Goal: Task Accomplishment & Management: Manage account settings

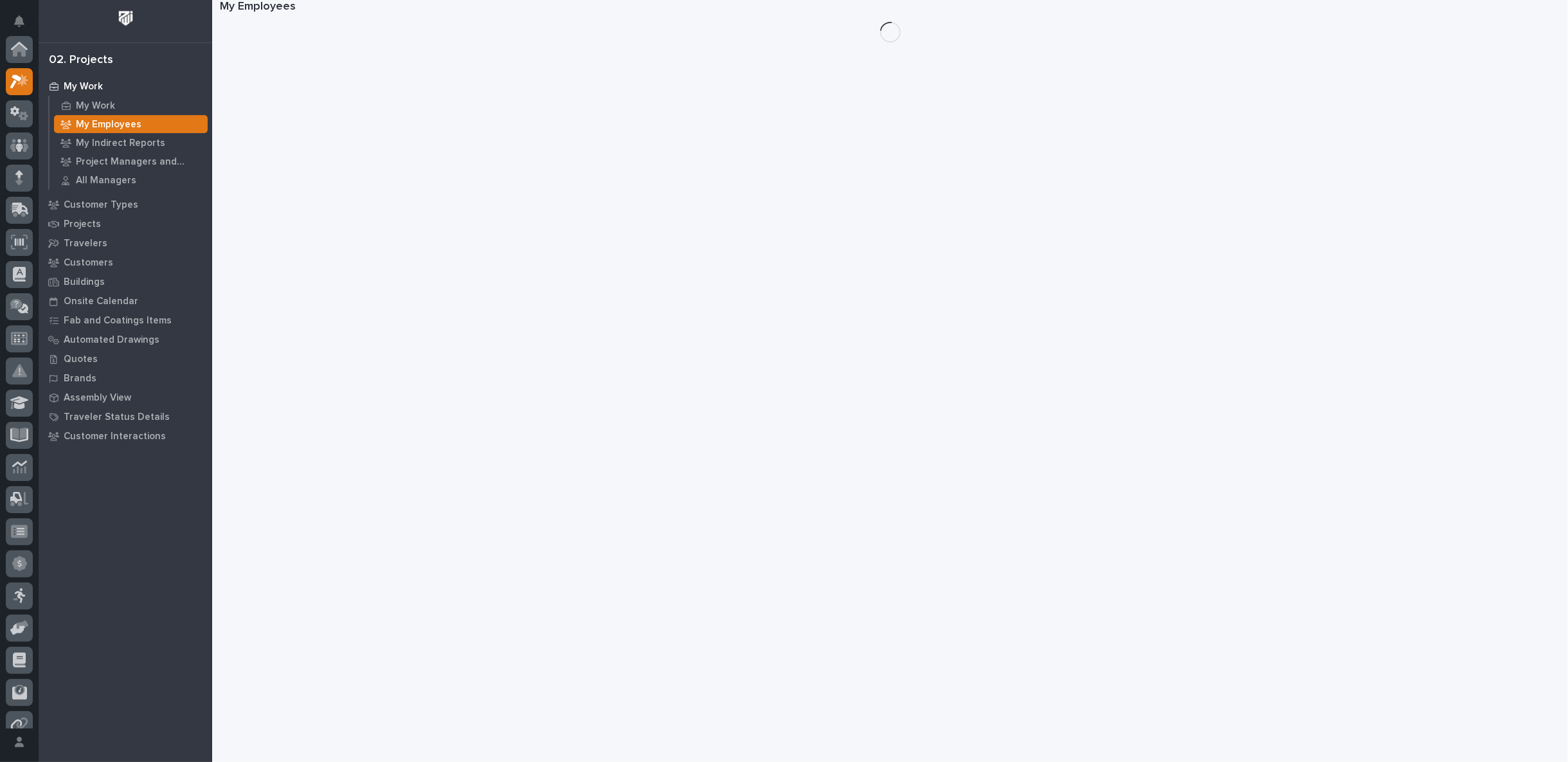
scroll to position [33, 0]
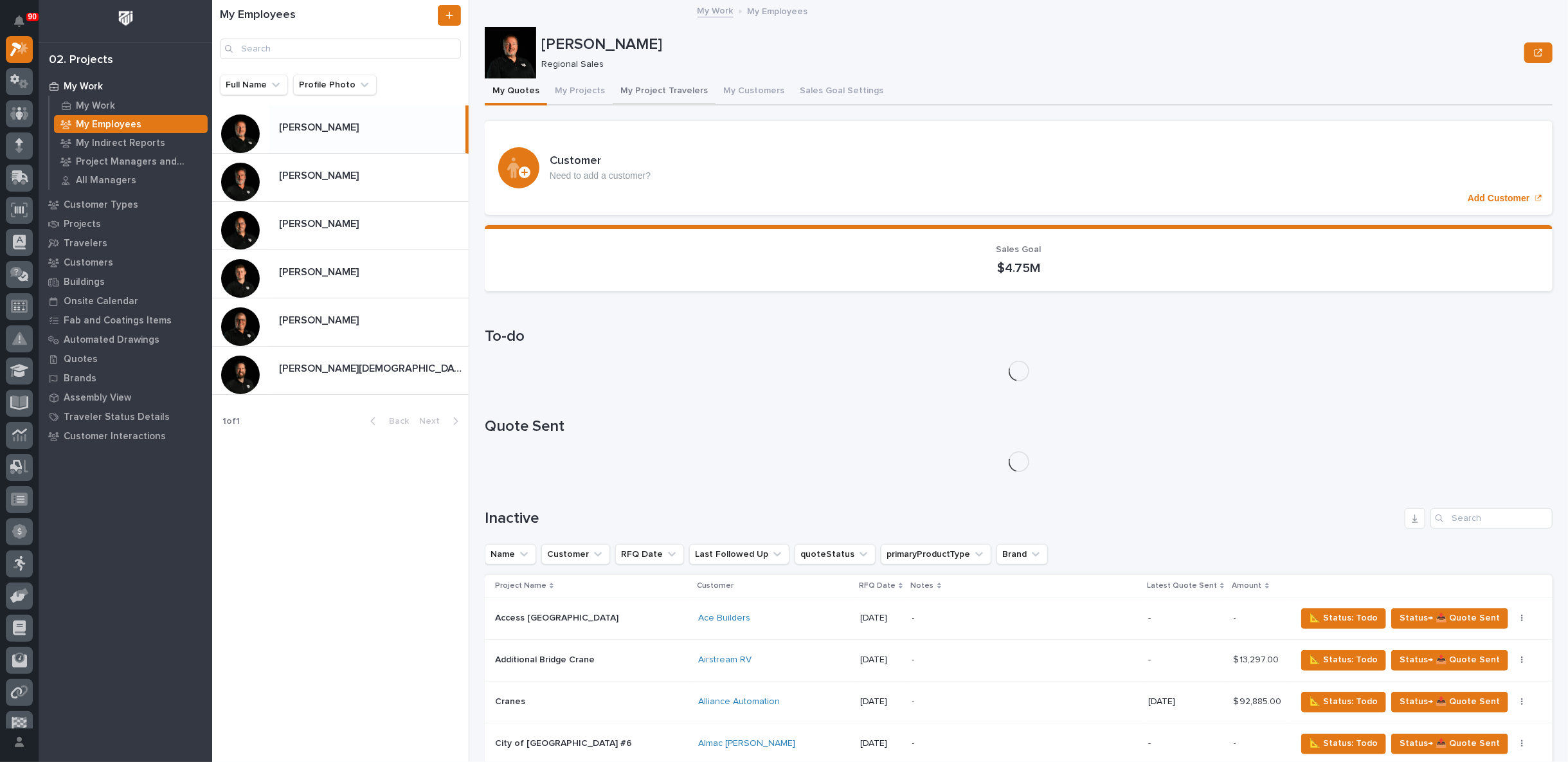
click at [649, 90] on button "My Project Travelers" at bounding box center [664, 91] width 102 height 27
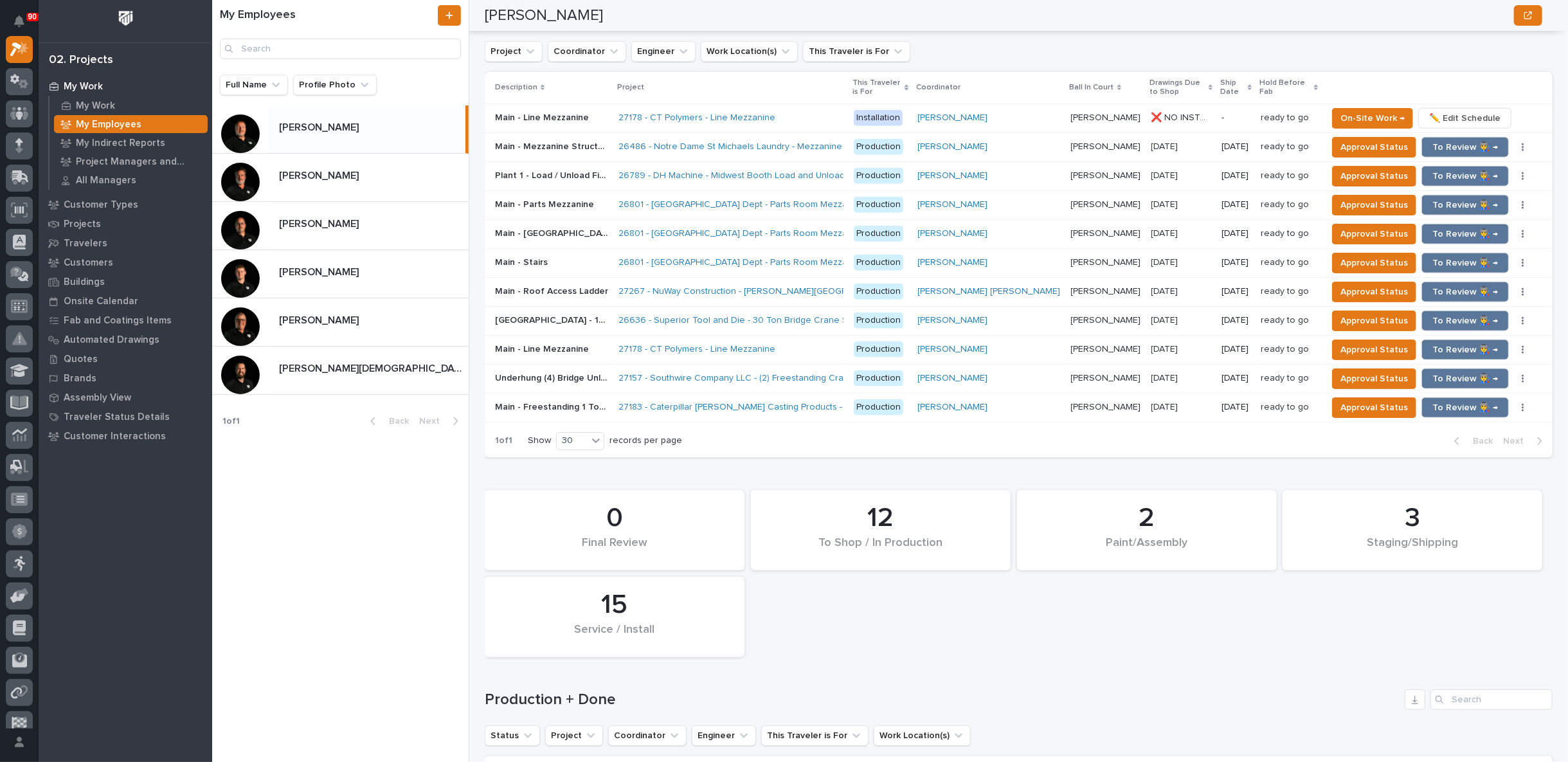
scroll to position [1214, 0]
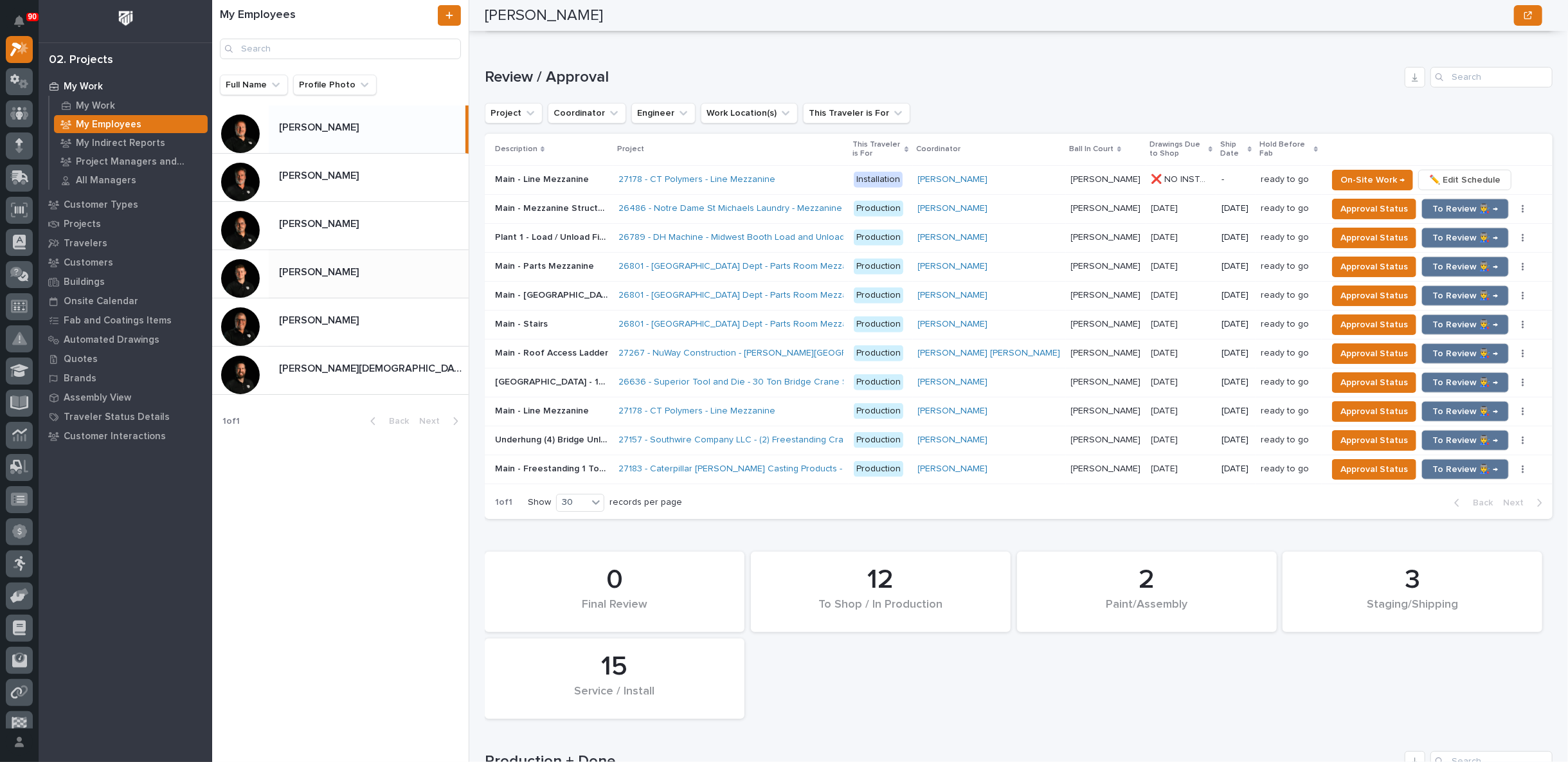
click at [364, 264] on div "[PERSON_NAME] [PERSON_NAME]" at bounding box center [368, 273] width 200 height 25
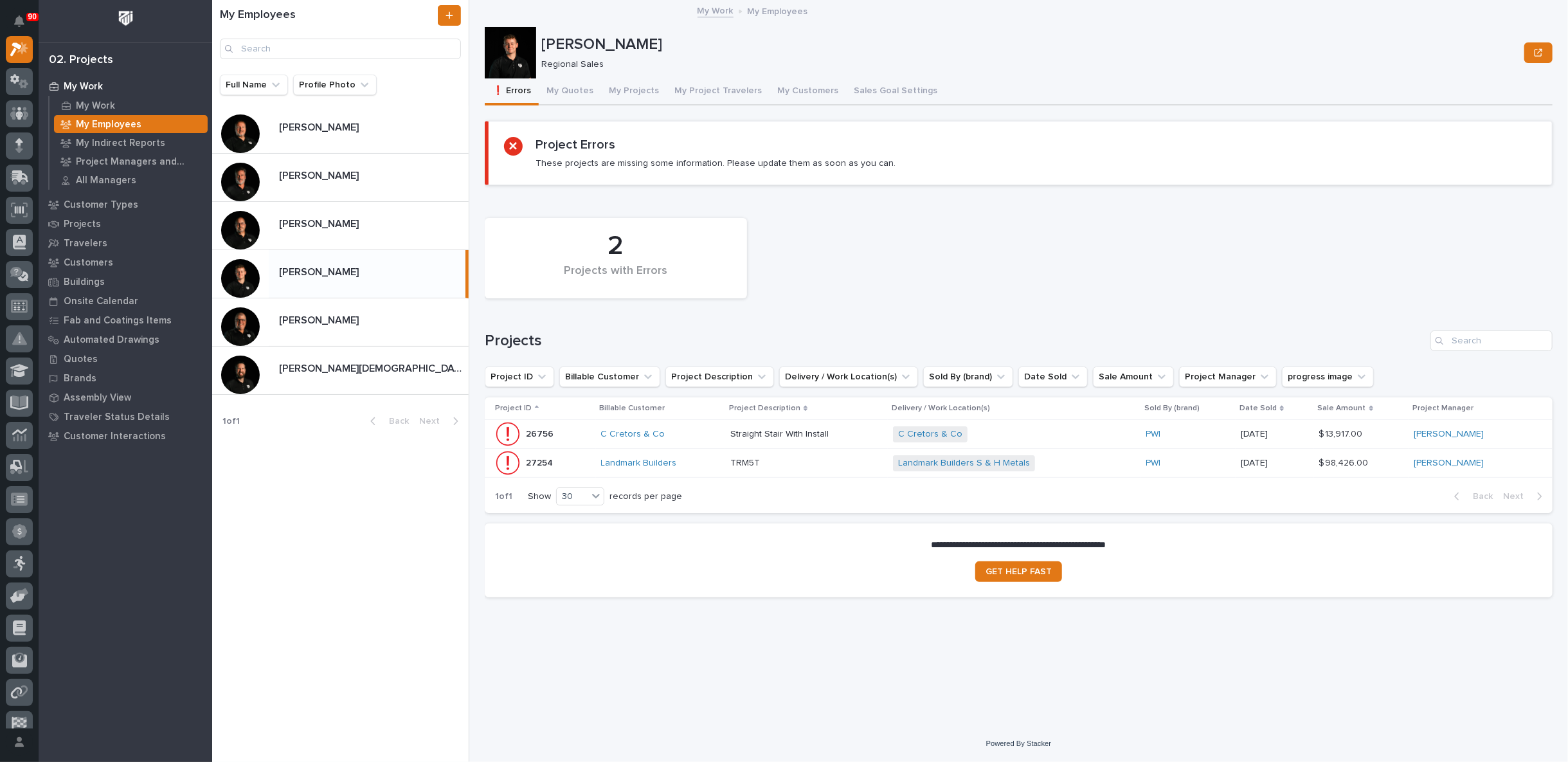
click at [843, 458] on p at bounding box center [807, 463] width 153 height 11
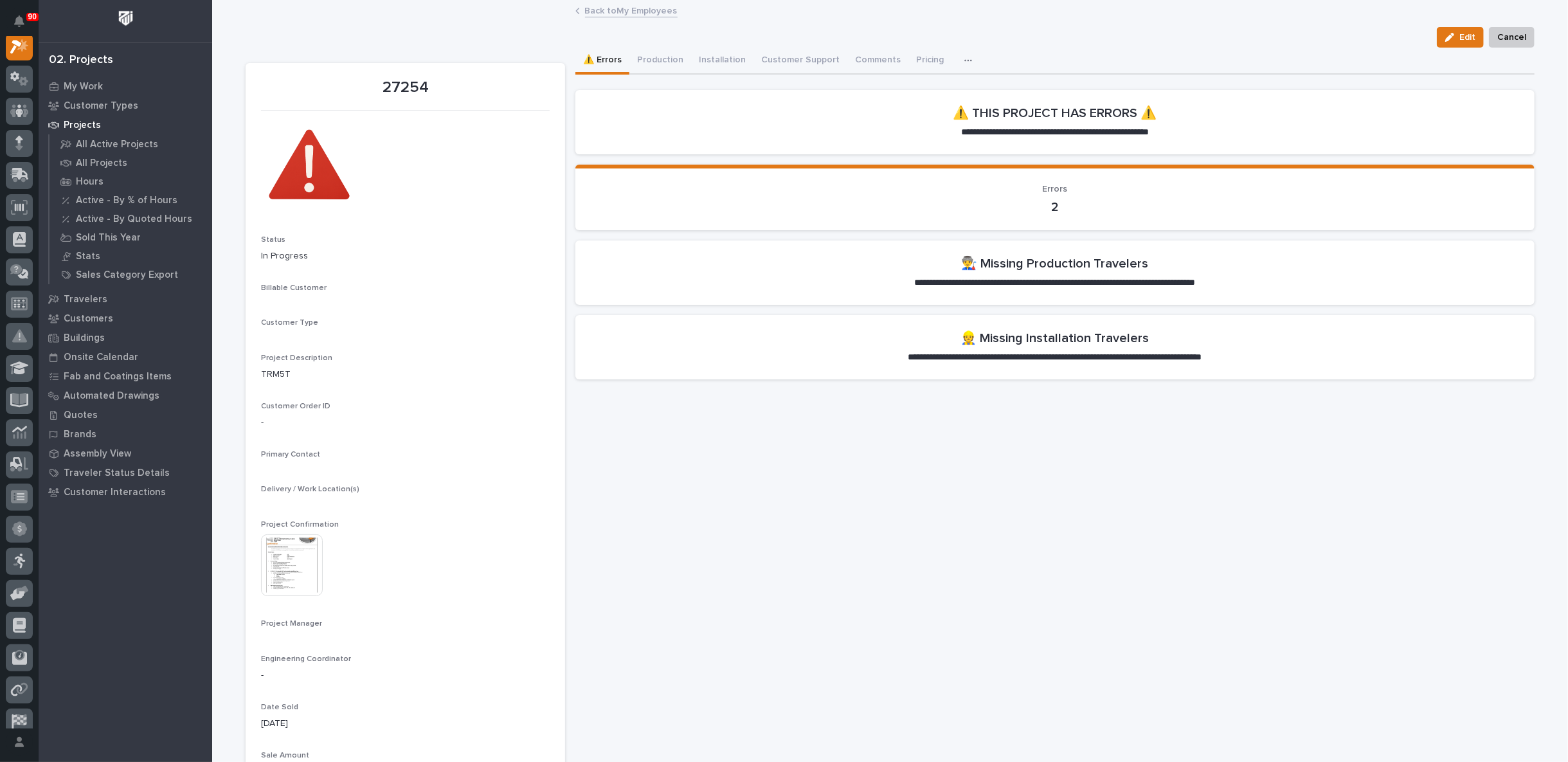
scroll to position [33, 0]
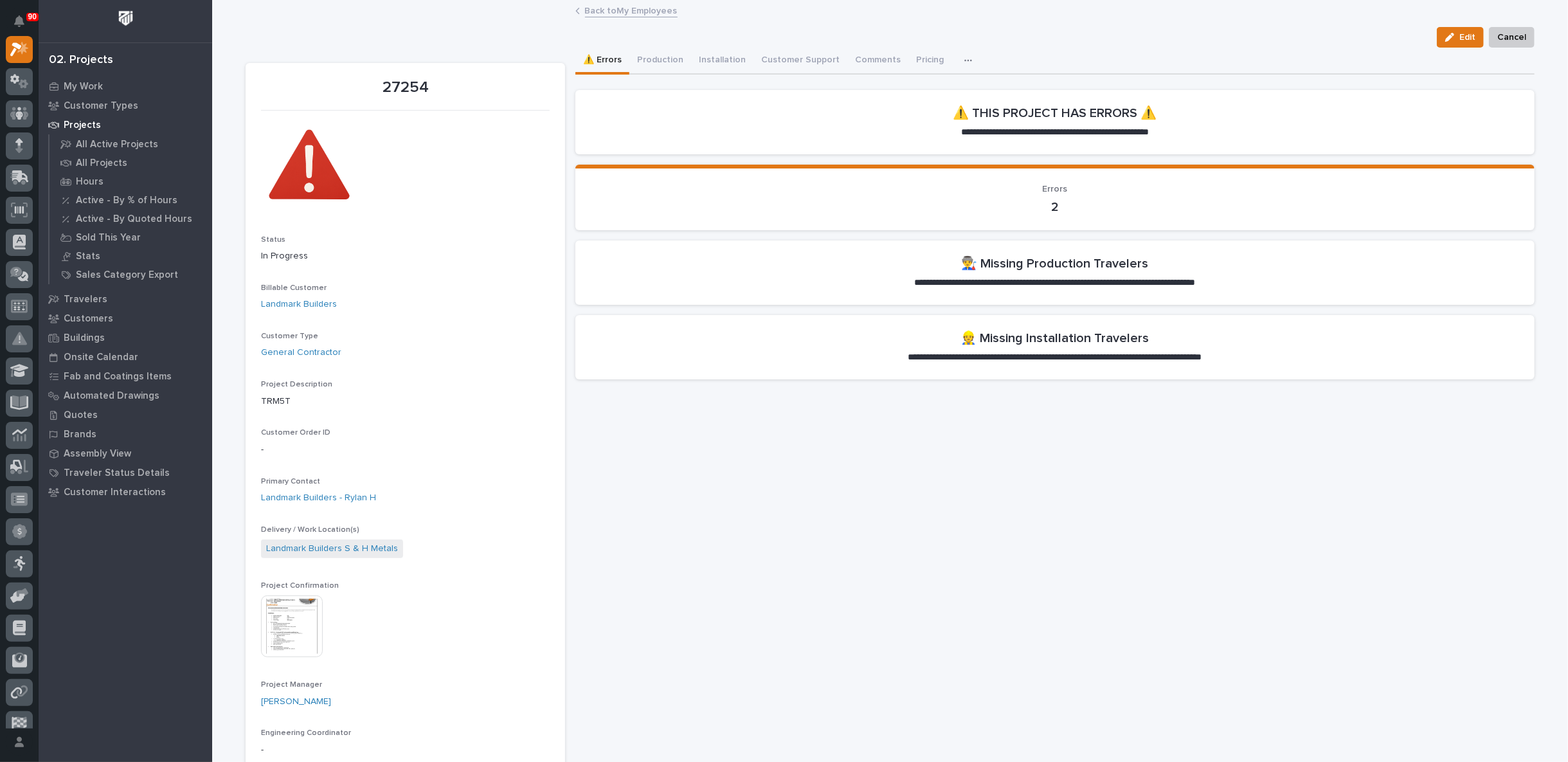
click at [610, 11] on link "Back to My Employees" at bounding box center [631, 10] width 93 height 15
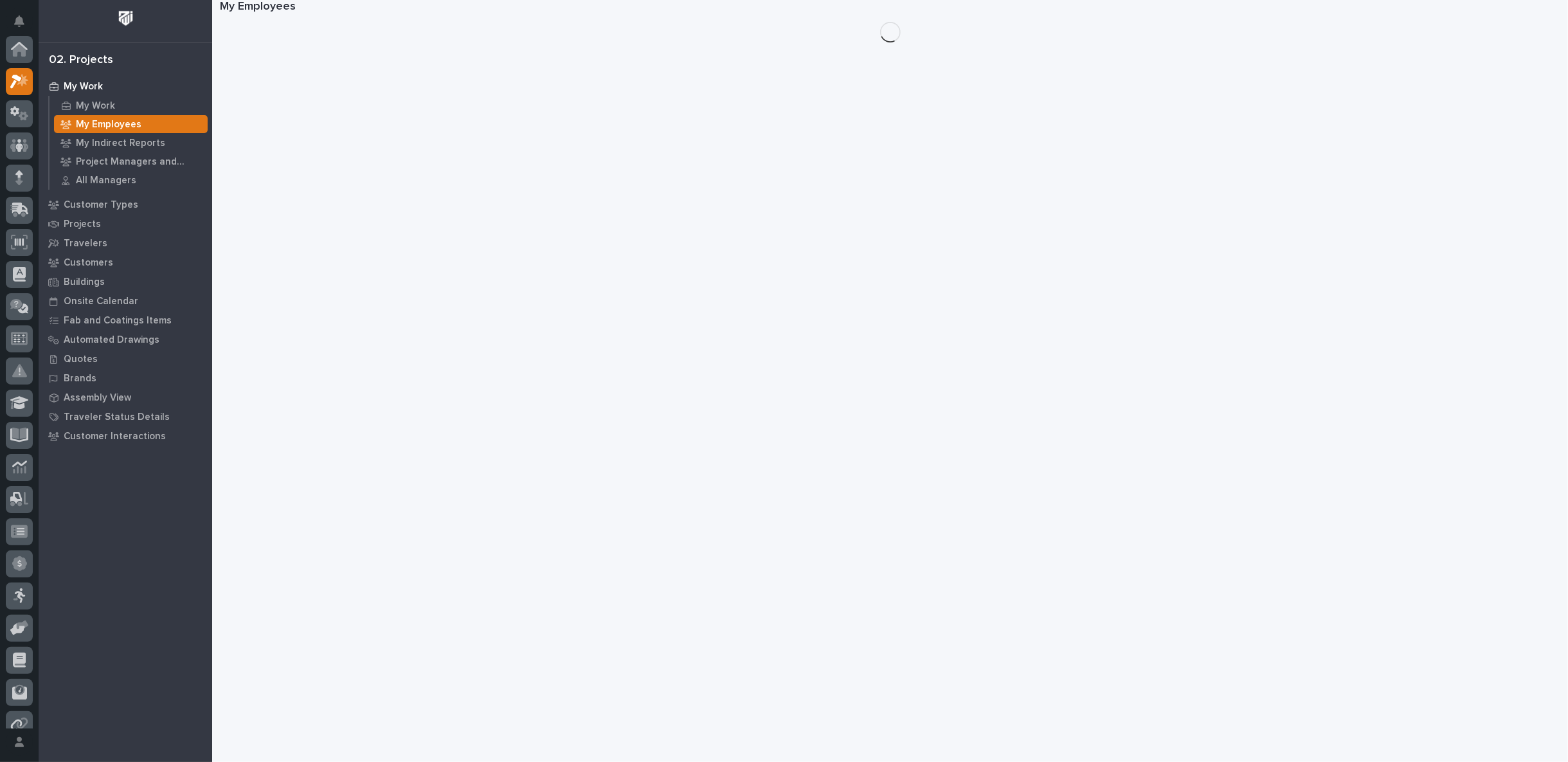
scroll to position [35, 0]
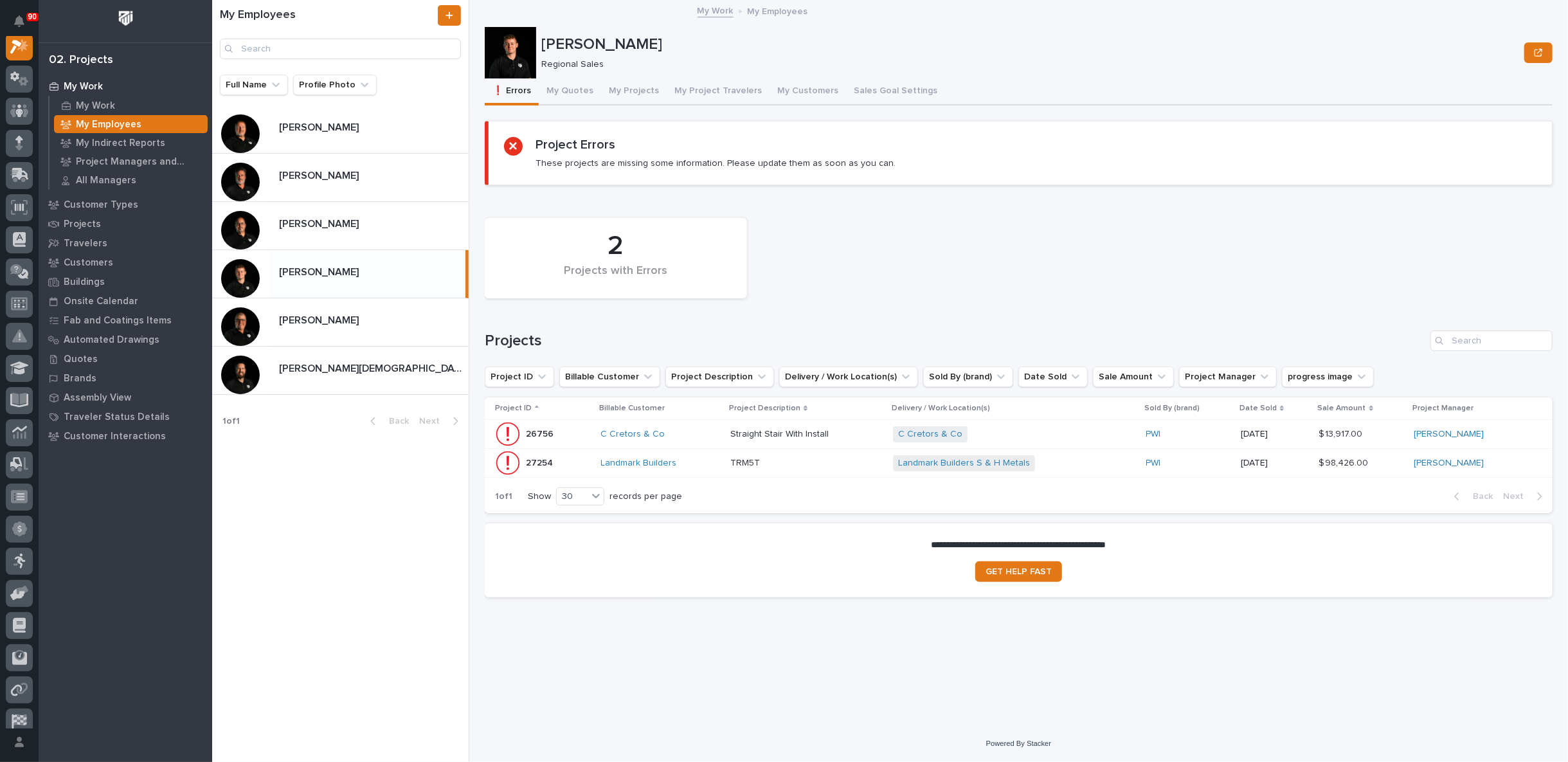
click at [1060, 432] on div "C Cretors & Co + 0" at bounding box center [1005, 434] width 225 height 16
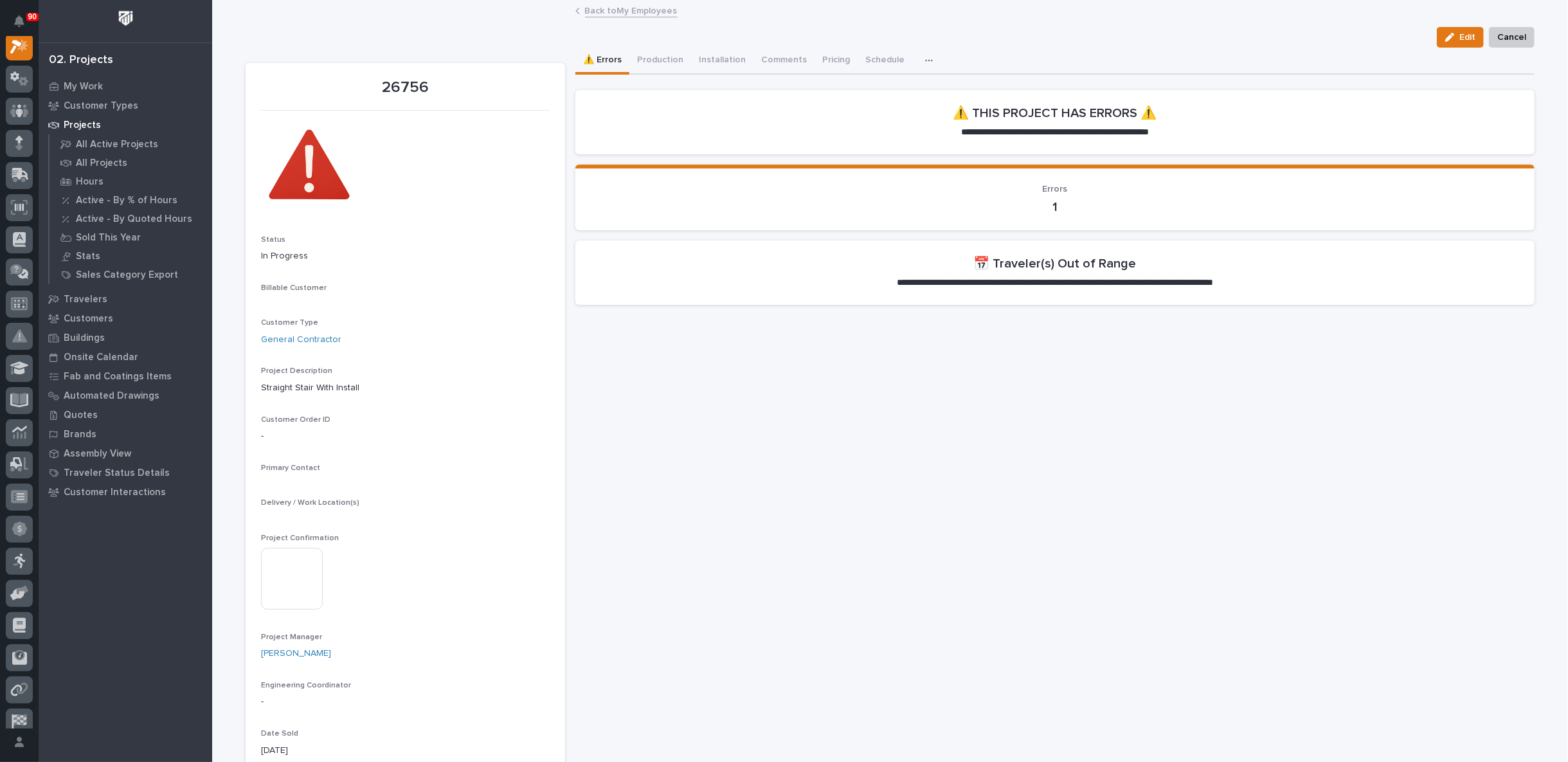
scroll to position [33, 0]
click at [624, 11] on link "Back to My Employees" at bounding box center [631, 10] width 93 height 15
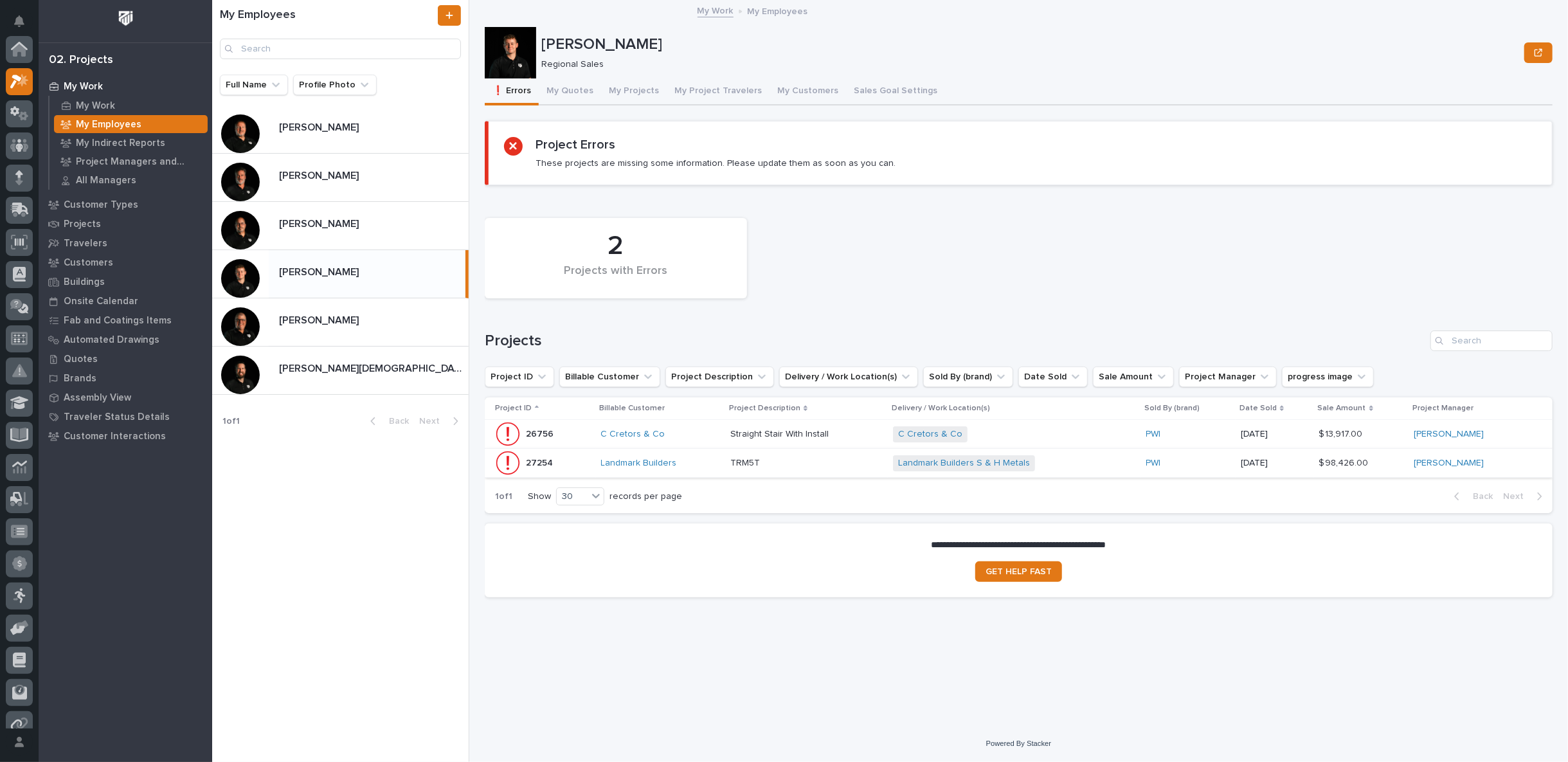
scroll to position [35, 0]
click at [1026, 430] on div "C Cretors & Co + 0" at bounding box center [1005, 434] width 225 height 16
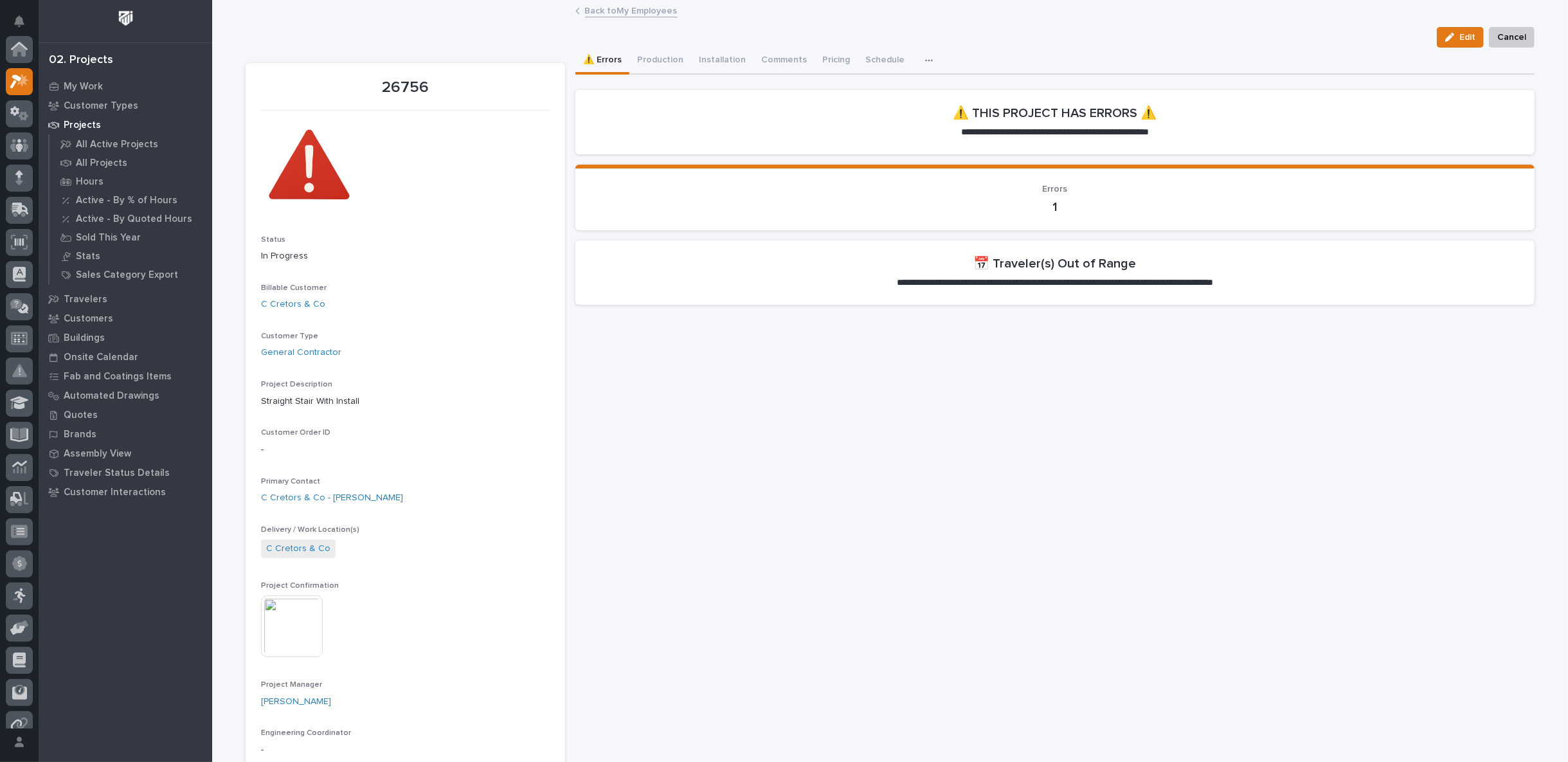
scroll to position [33, 0]
drag, startPoint x: 654, startPoint y: 54, endPoint x: 668, endPoint y: 69, distance: 20.5
click at [654, 54] on button "Production" at bounding box center [660, 61] width 62 height 27
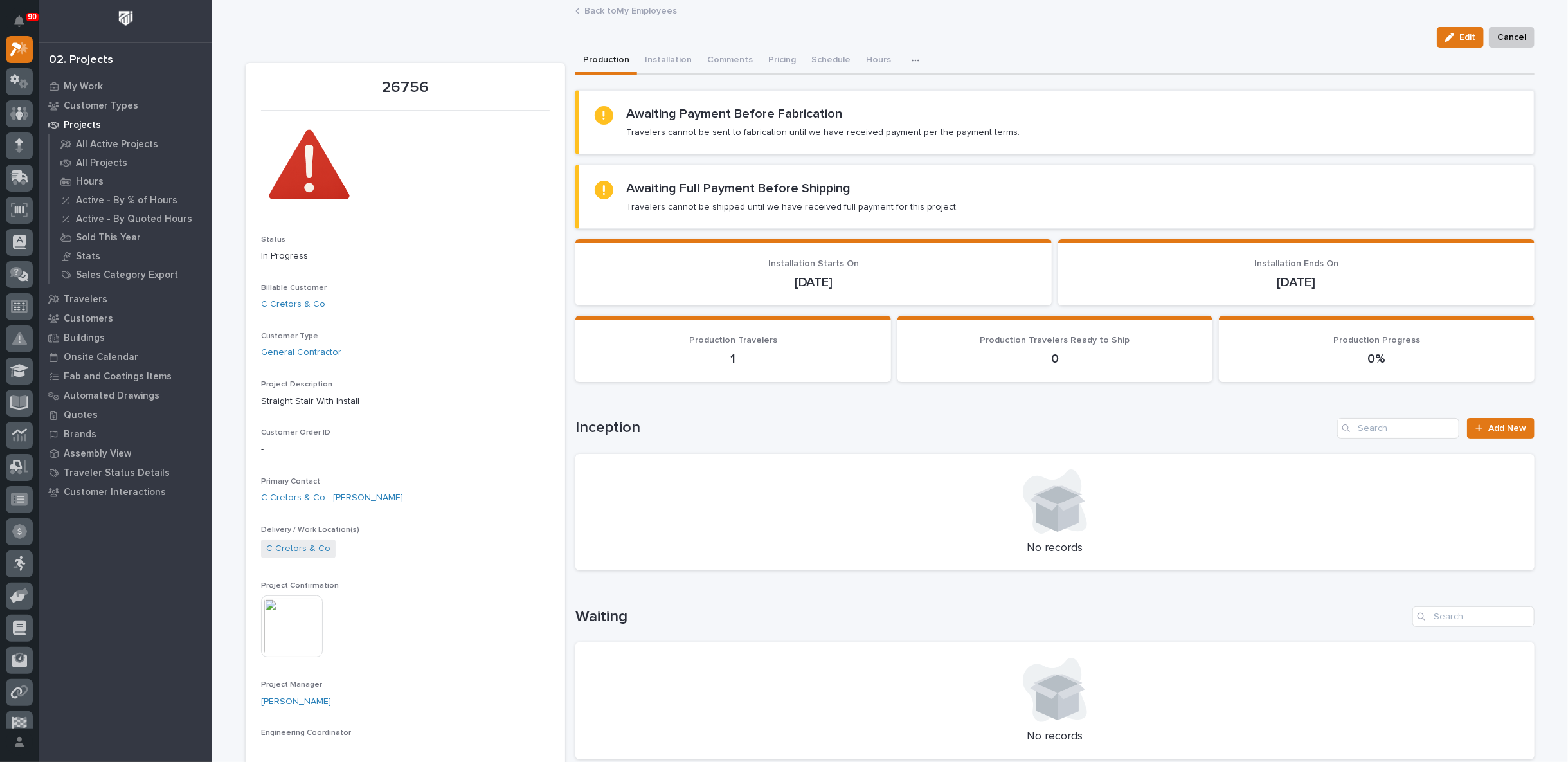
click at [617, 7] on link "Back to My Employees" at bounding box center [631, 10] width 93 height 15
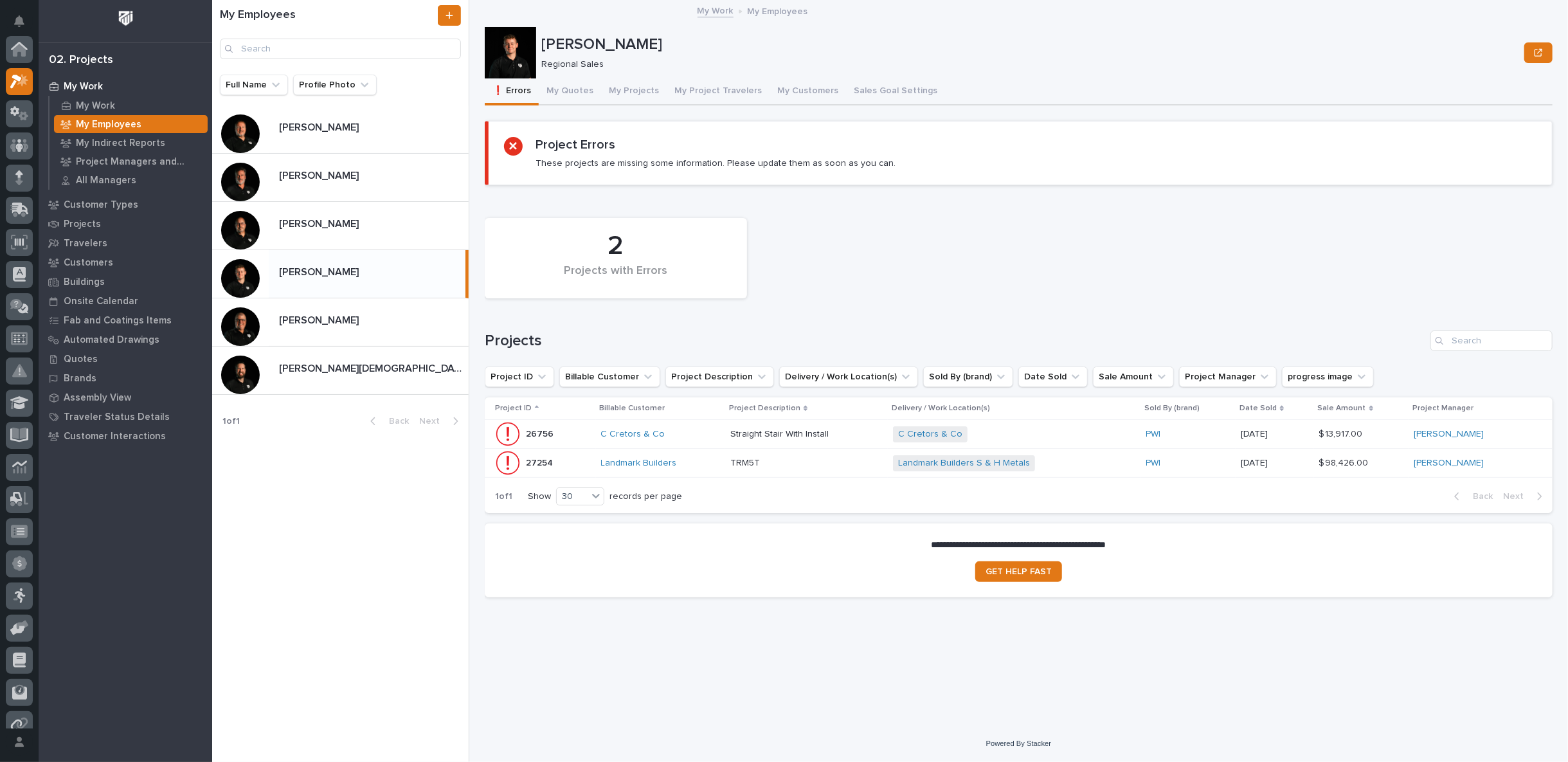
scroll to position [35, 0]
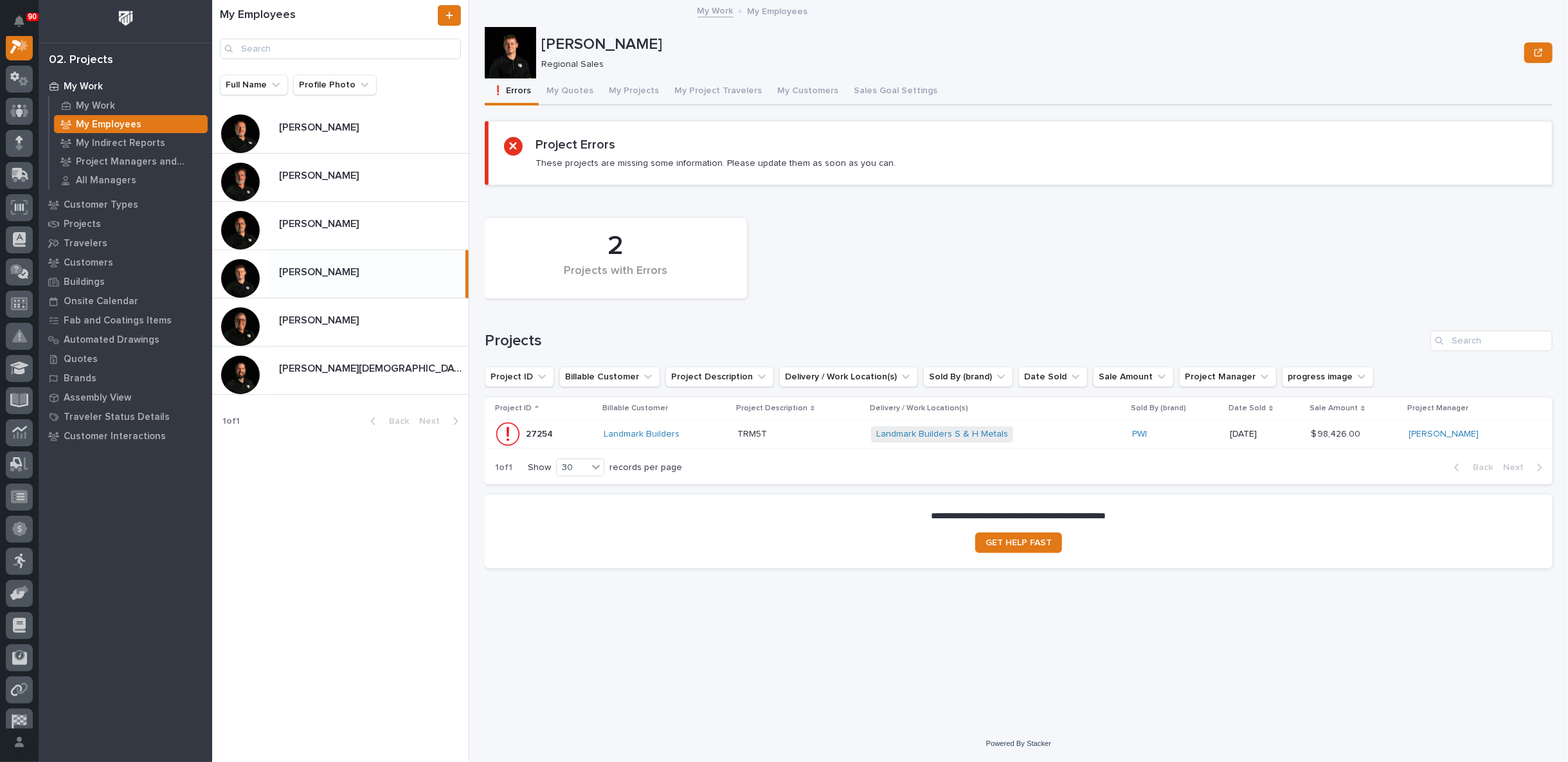
click at [828, 429] on p at bounding box center [799, 433] width 124 height 11
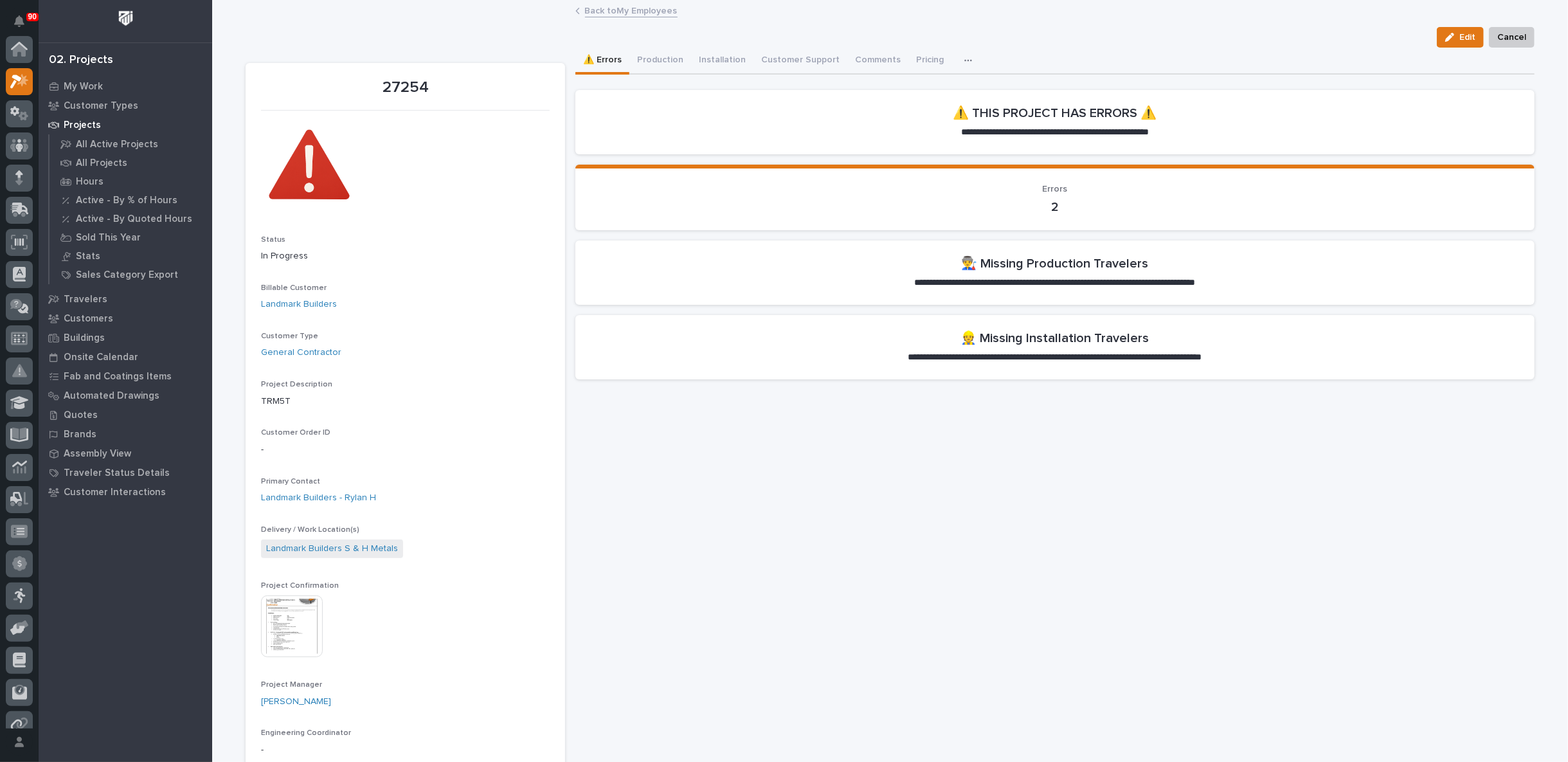
scroll to position [33, 0]
click at [627, 8] on link "Back to My Employees" at bounding box center [631, 10] width 93 height 15
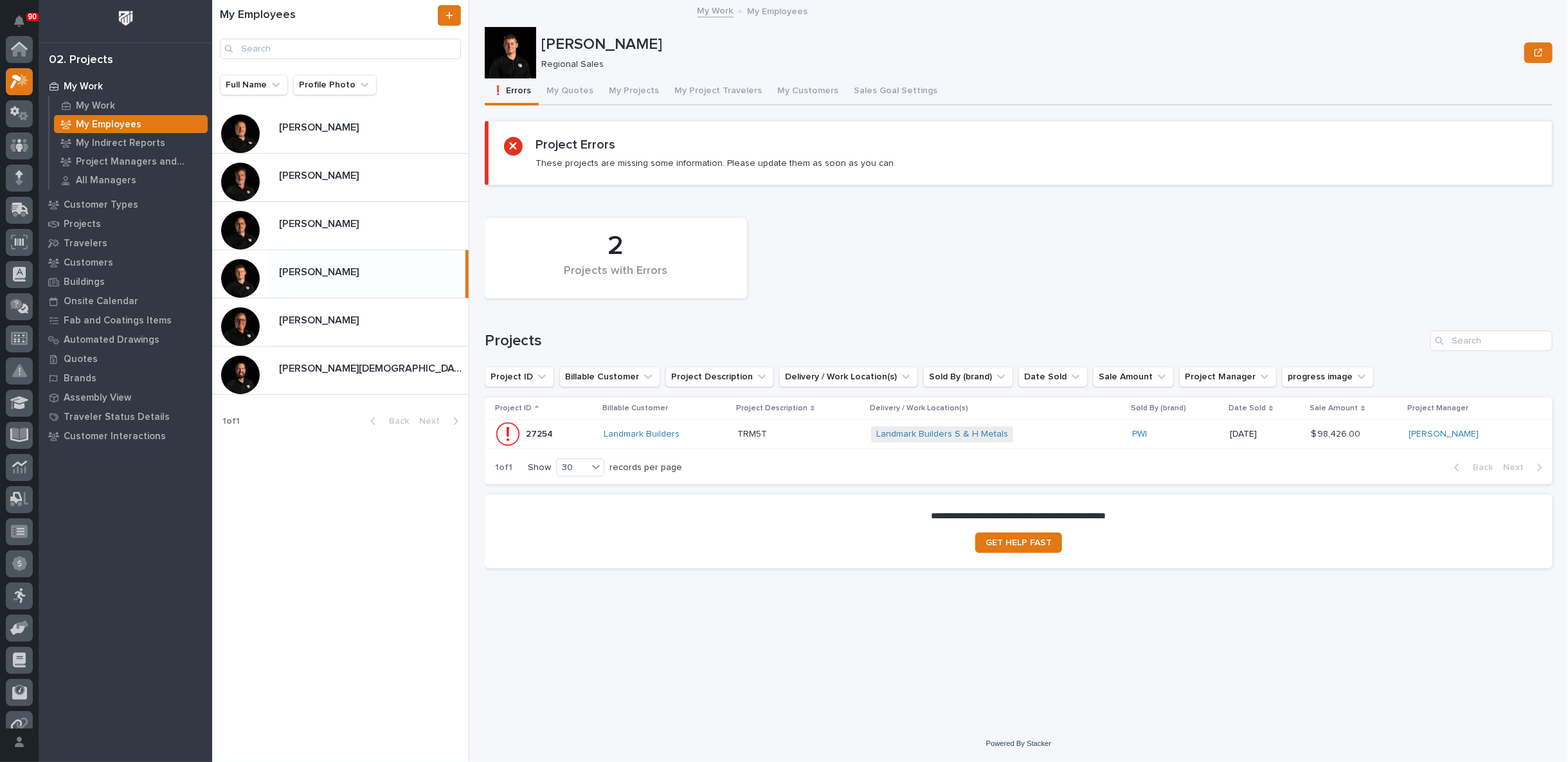
scroll to position [35, 0]
click at [329, 229] on p "[PERSON_NAME]" at bounding box center [320, 223] width 82 height 15
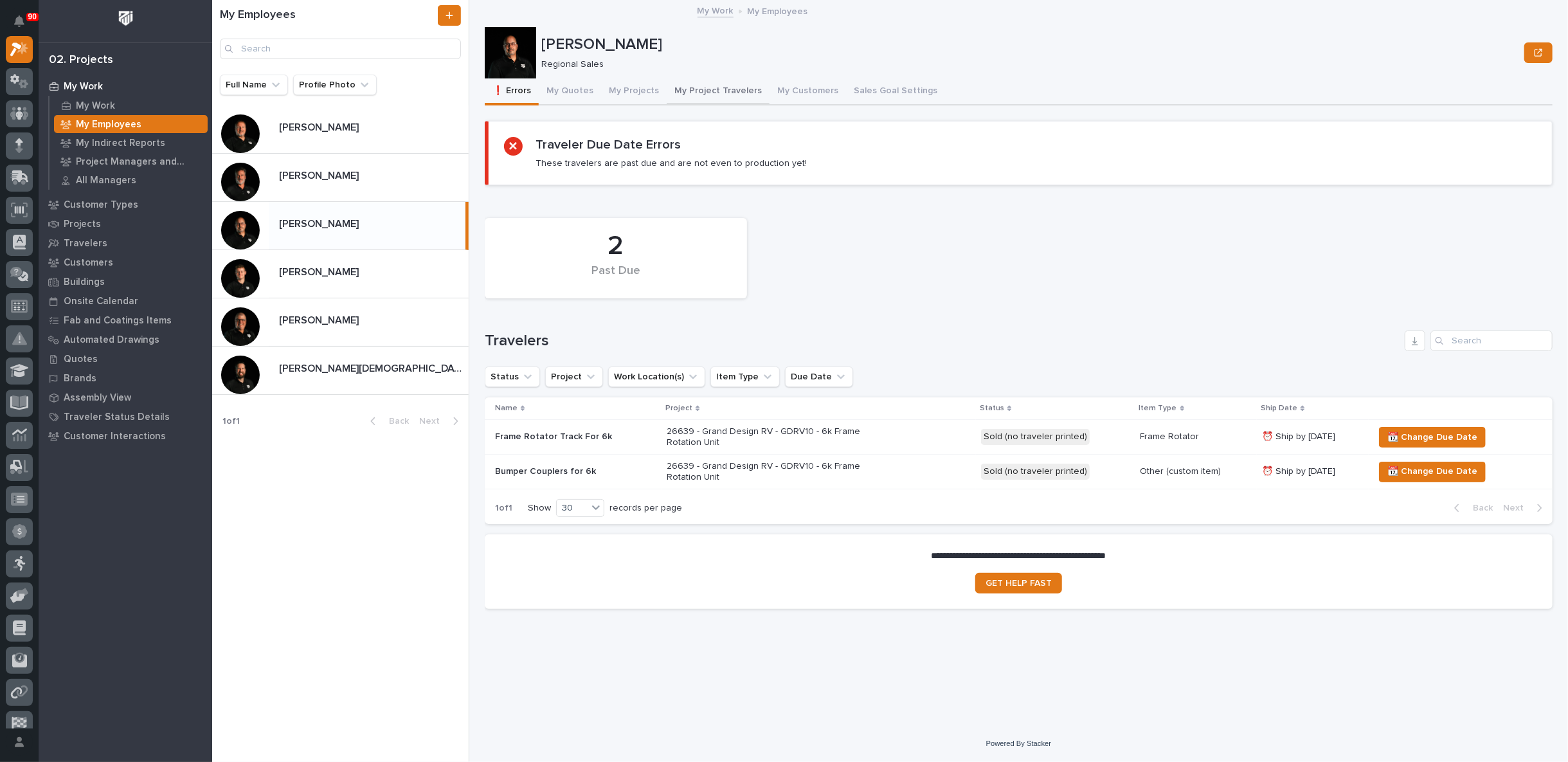
click at [699, 90] on button "My Project Travelers" at bounding box center [718, 91] width 102 height 27
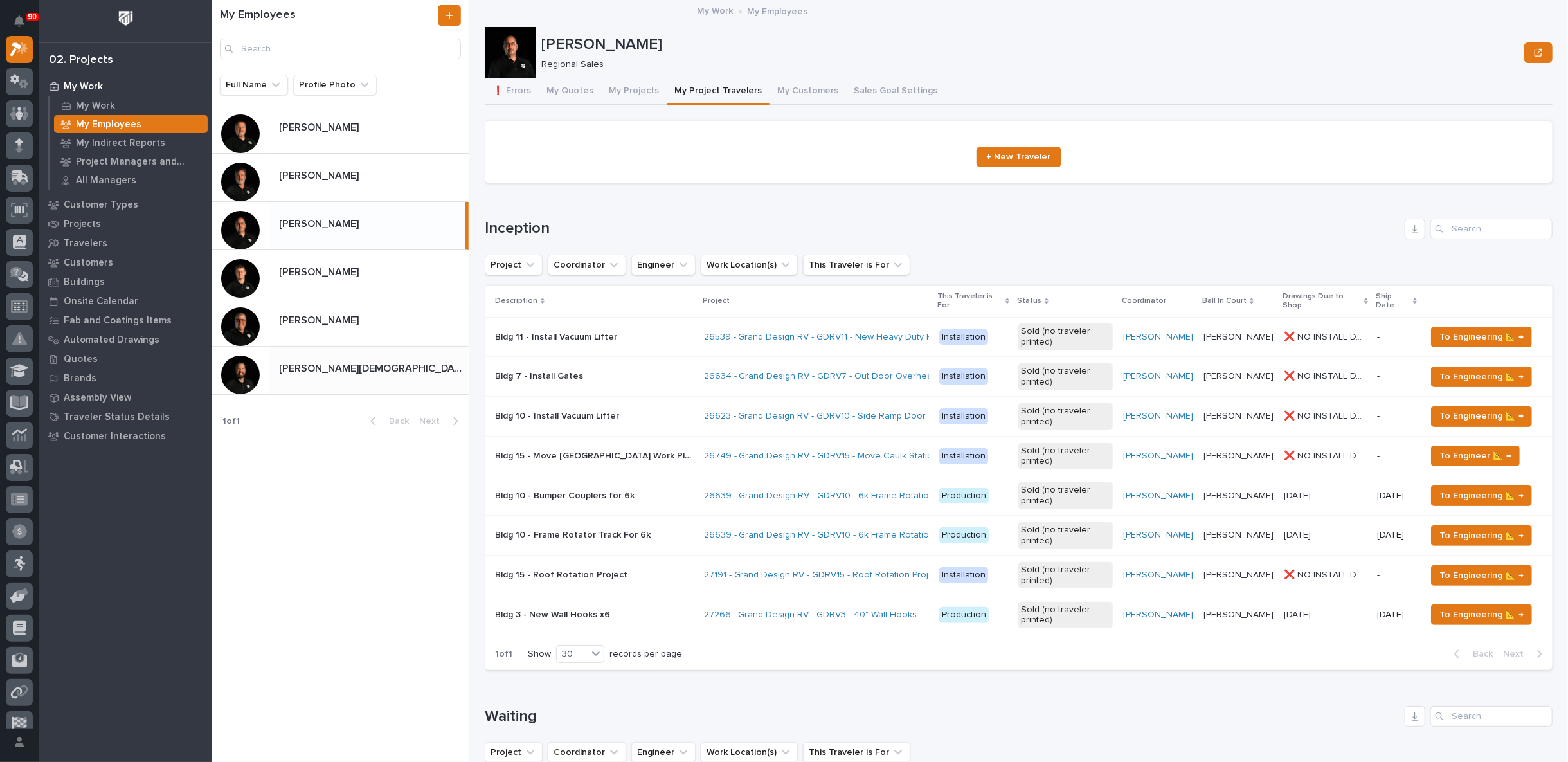
click at [333, 370] on p at bounding box center [371, 368] width 185 height 12
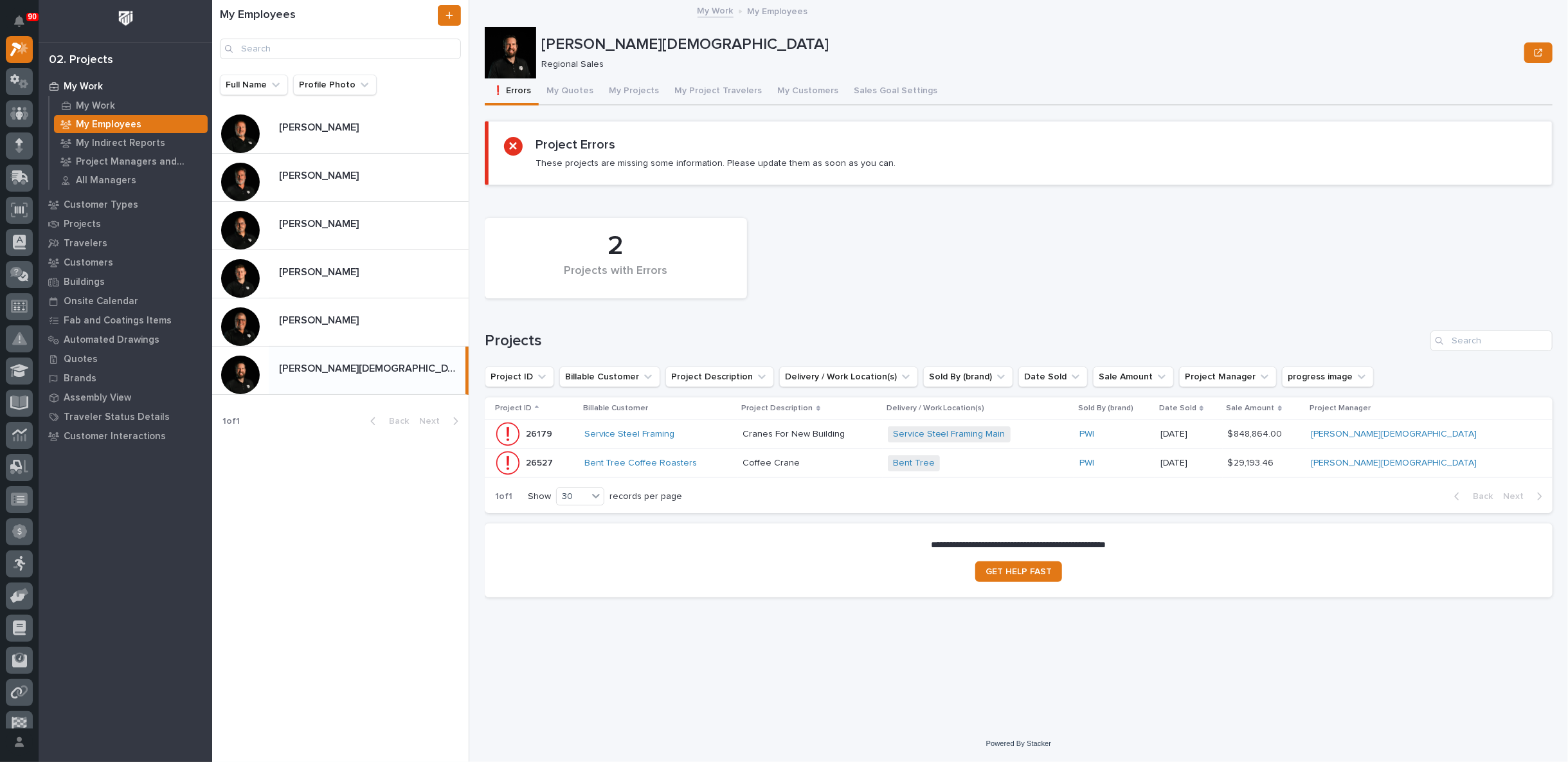
click at [878, 460] on p at bounding box center [810, 463] width 134 height 11
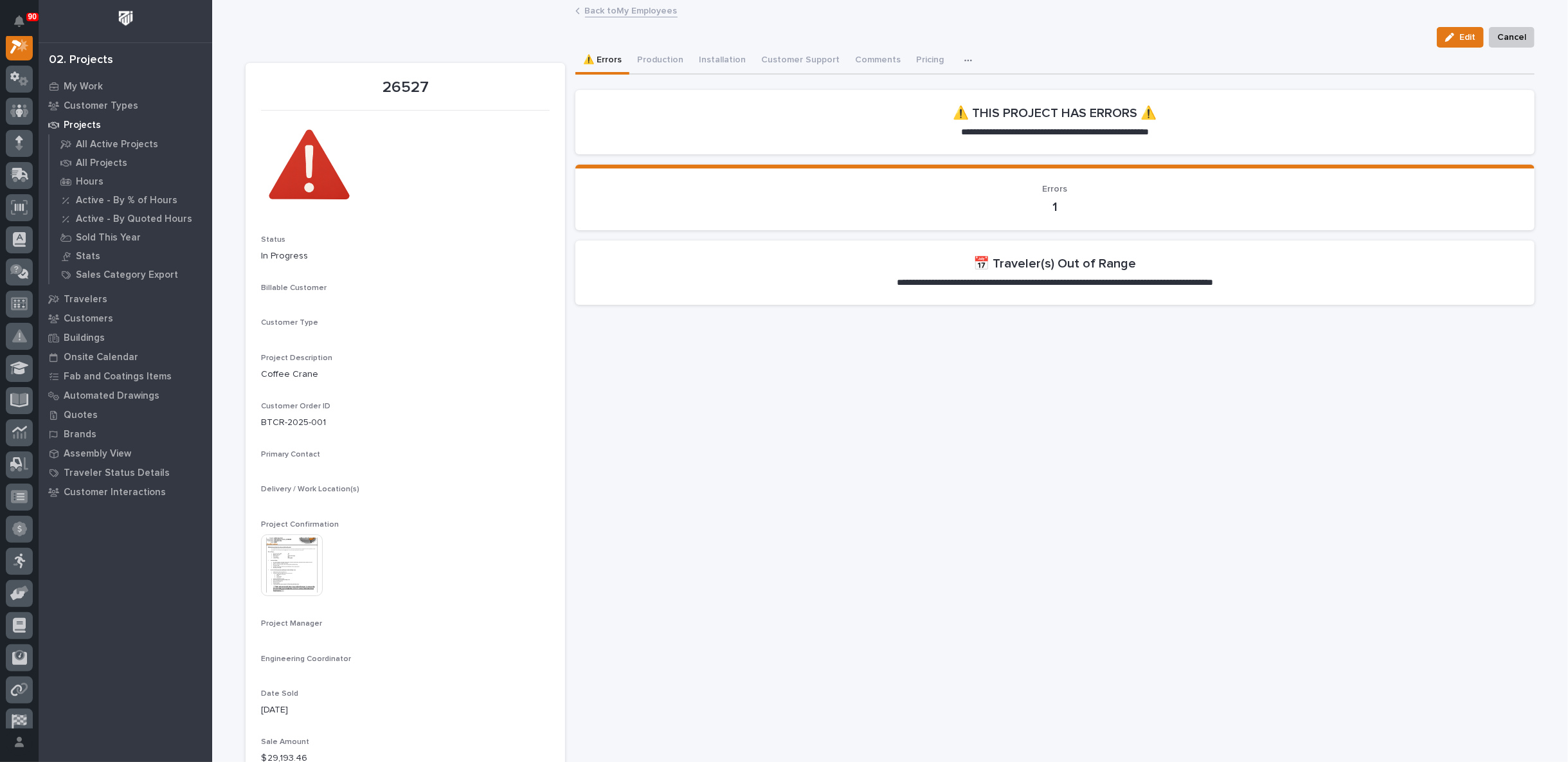
scroll to position [33, 0]
click at [657, 60] on button "Production" at bounding box center [660, 61] width 62 height 27
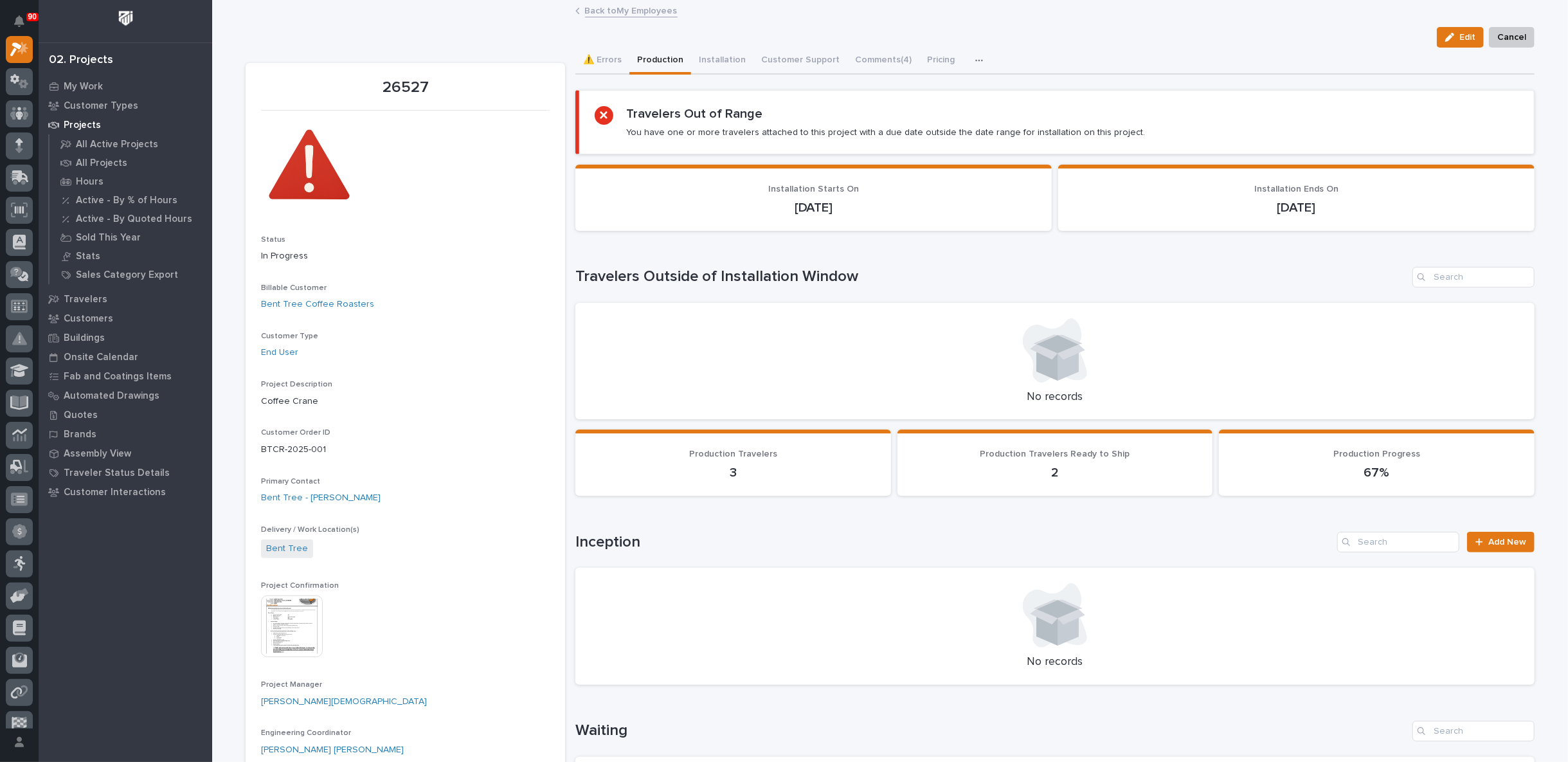
click at [614, 11] on link "Back to My Employees" at bounding box center [631, 10] width 93 height 15
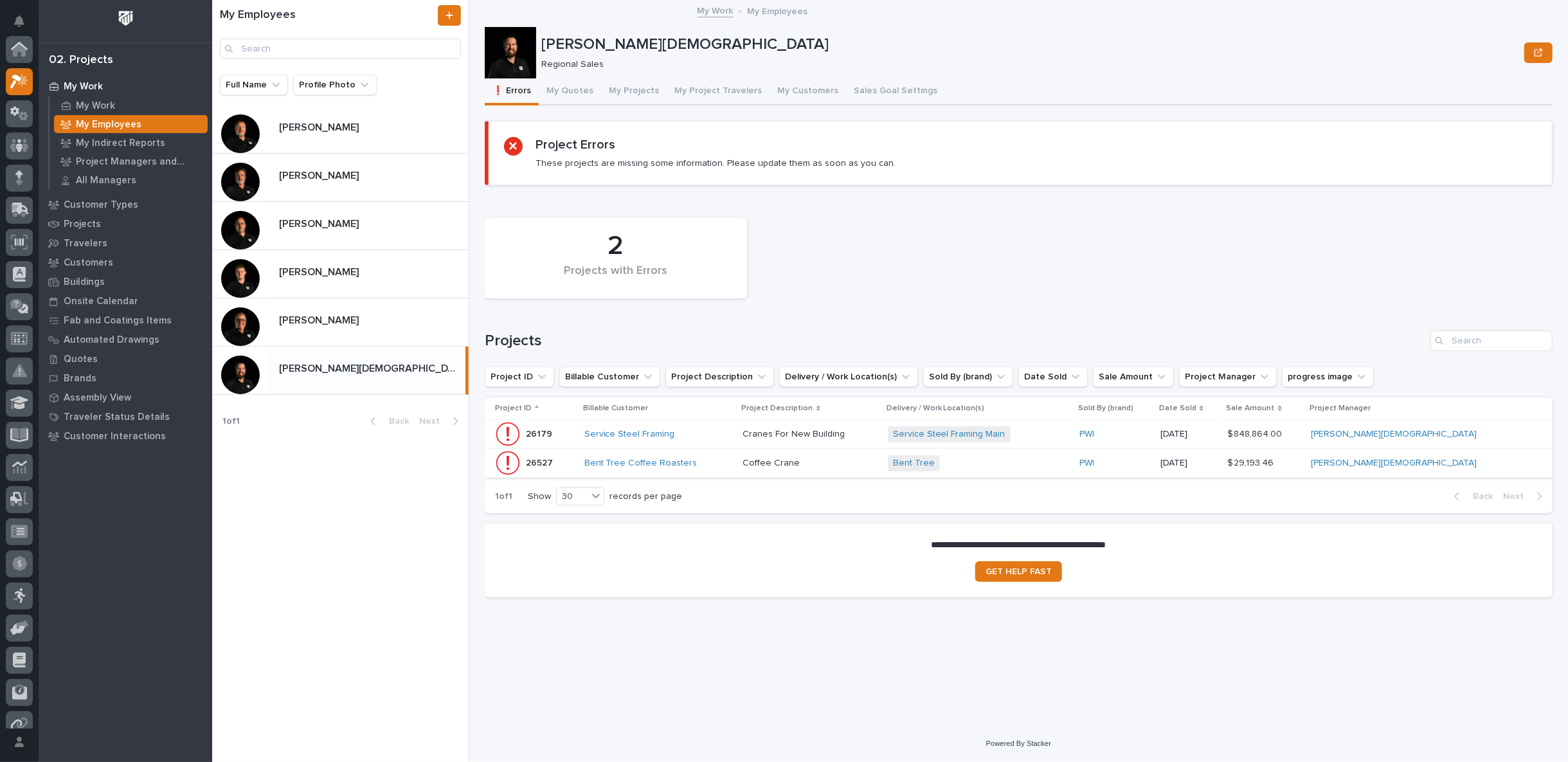
scroll to position [35, 0]
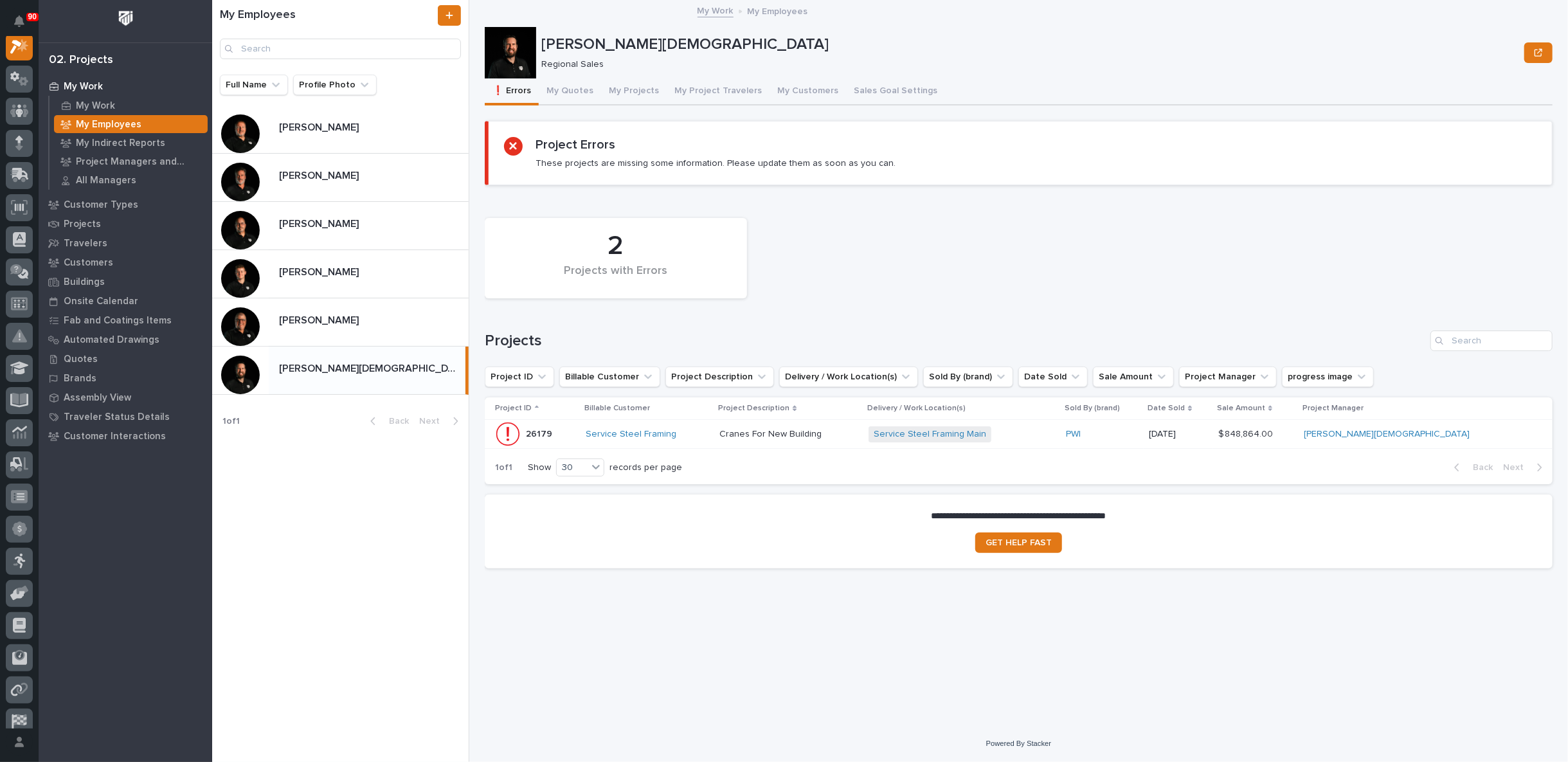
click at [858, 429] on p at bounding box center [789, 433] width 139 height 11
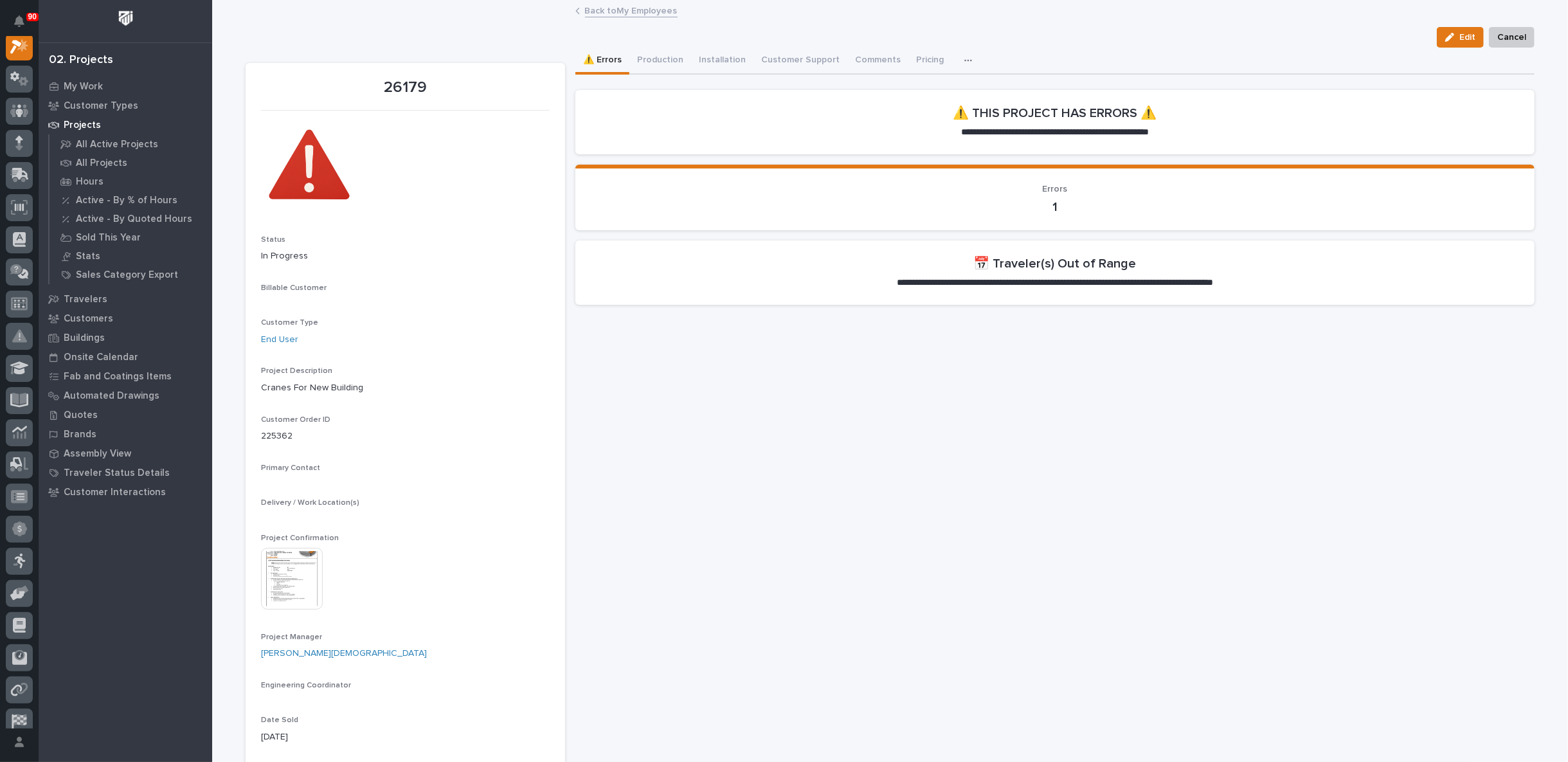
scroll to position [33, 0]
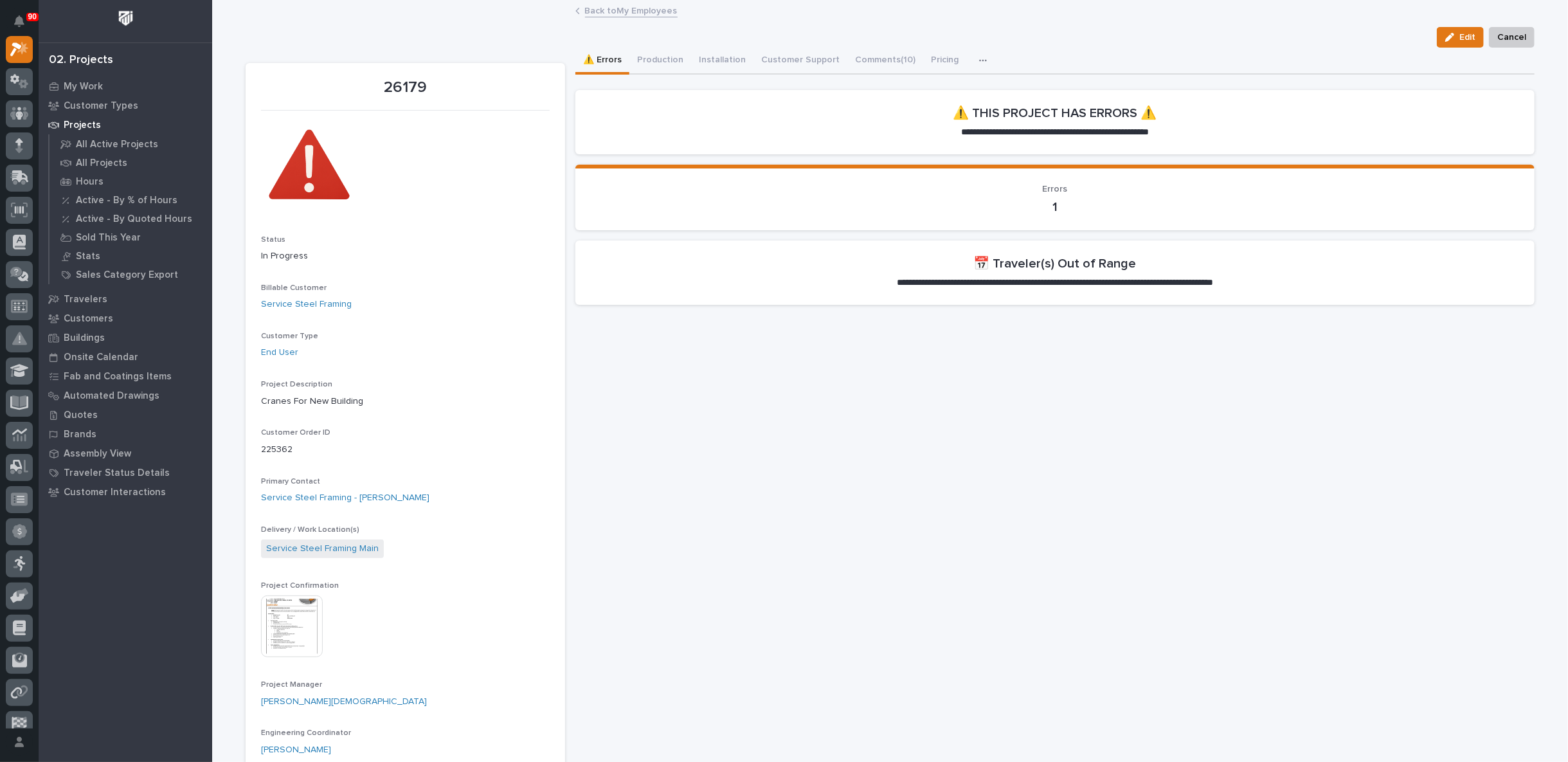
click at [621, 10] on link "Back to My Employees" at bounding box center [631, 10] width 93 height 15
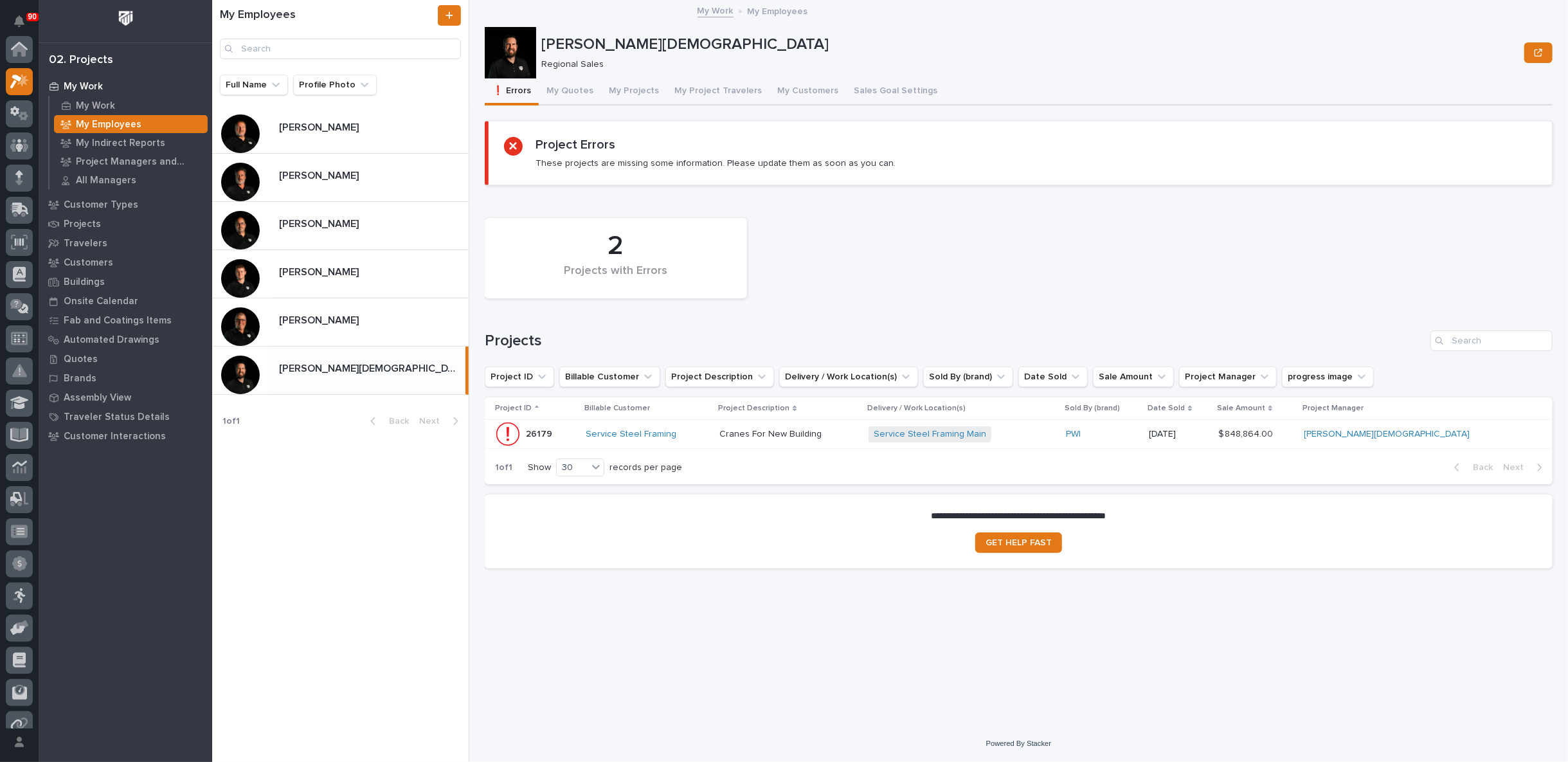
scroll to position [35, 0]
click at [858, 432] on p at bounding box center [789, 433] width 139 height 11
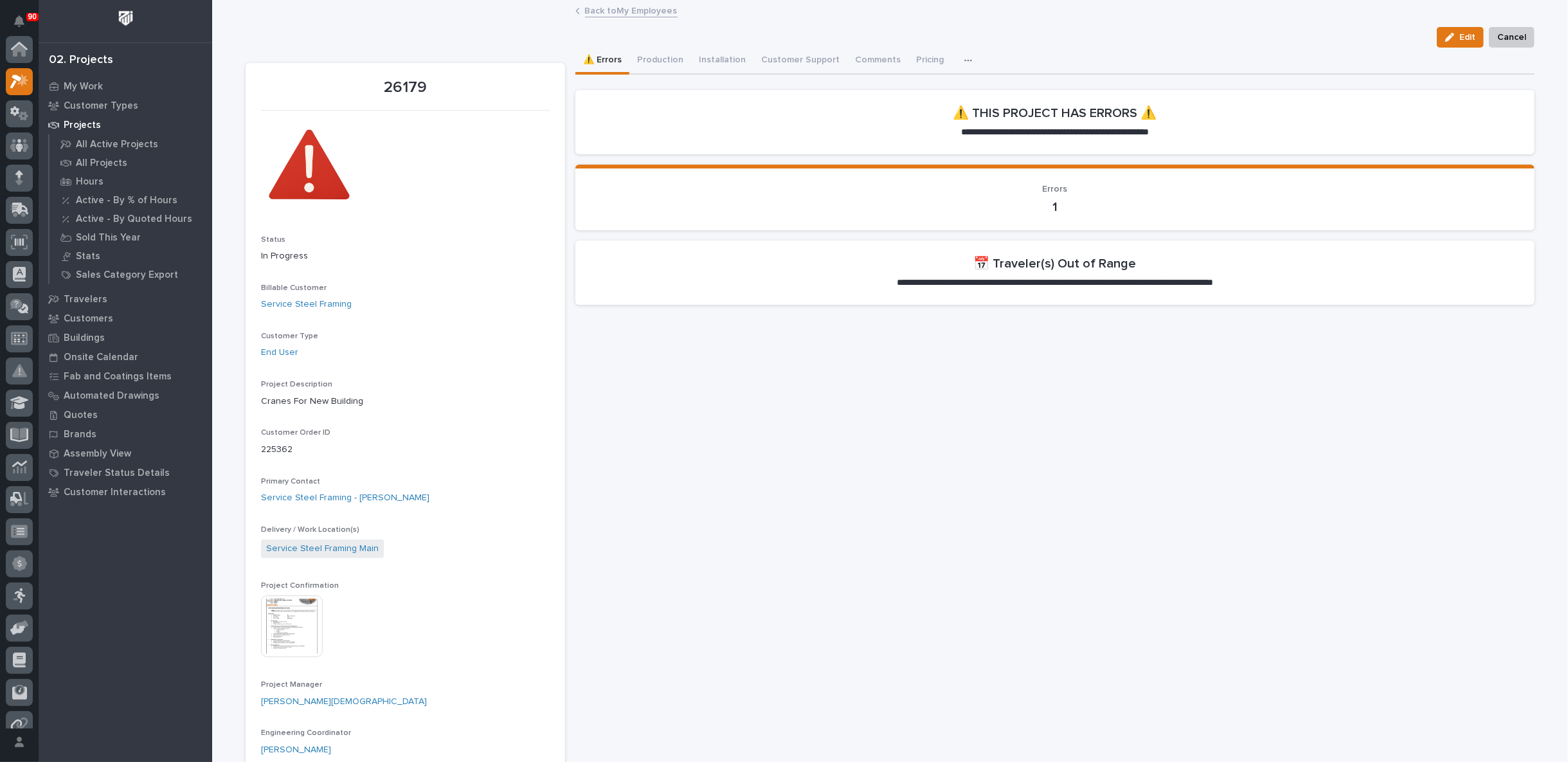
scroll to position [33, 0]
click at [652, 60] on button "Production" at bounding box center [660, 61] width 62 height 27
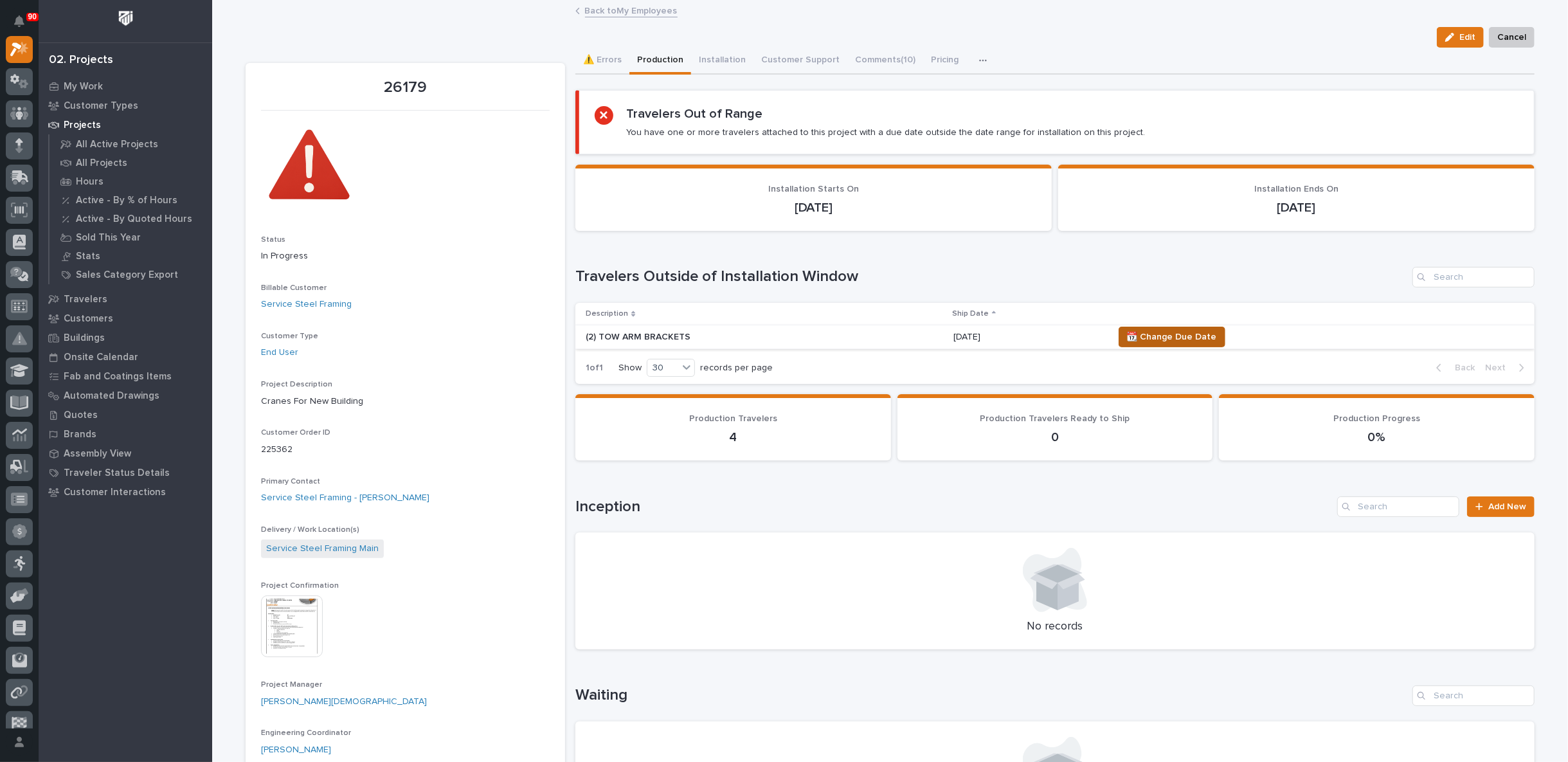
click at [1164, 333] on span "📆 Change Due Date" at bounding box center [1172, 337] width 90 height 15
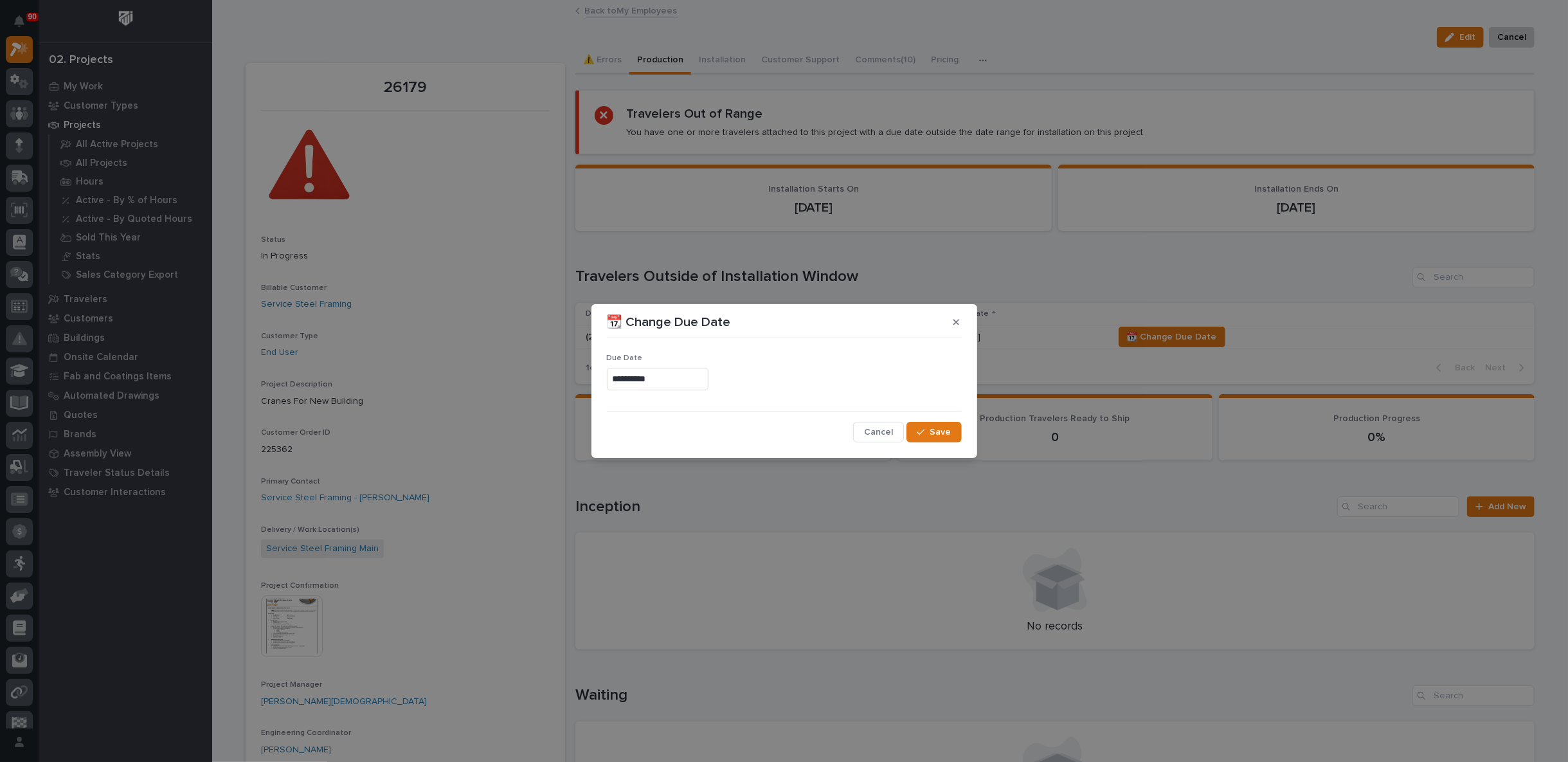
click at [678, 377] on input "**********" at bounding box center [657, 379] width 102 height 23
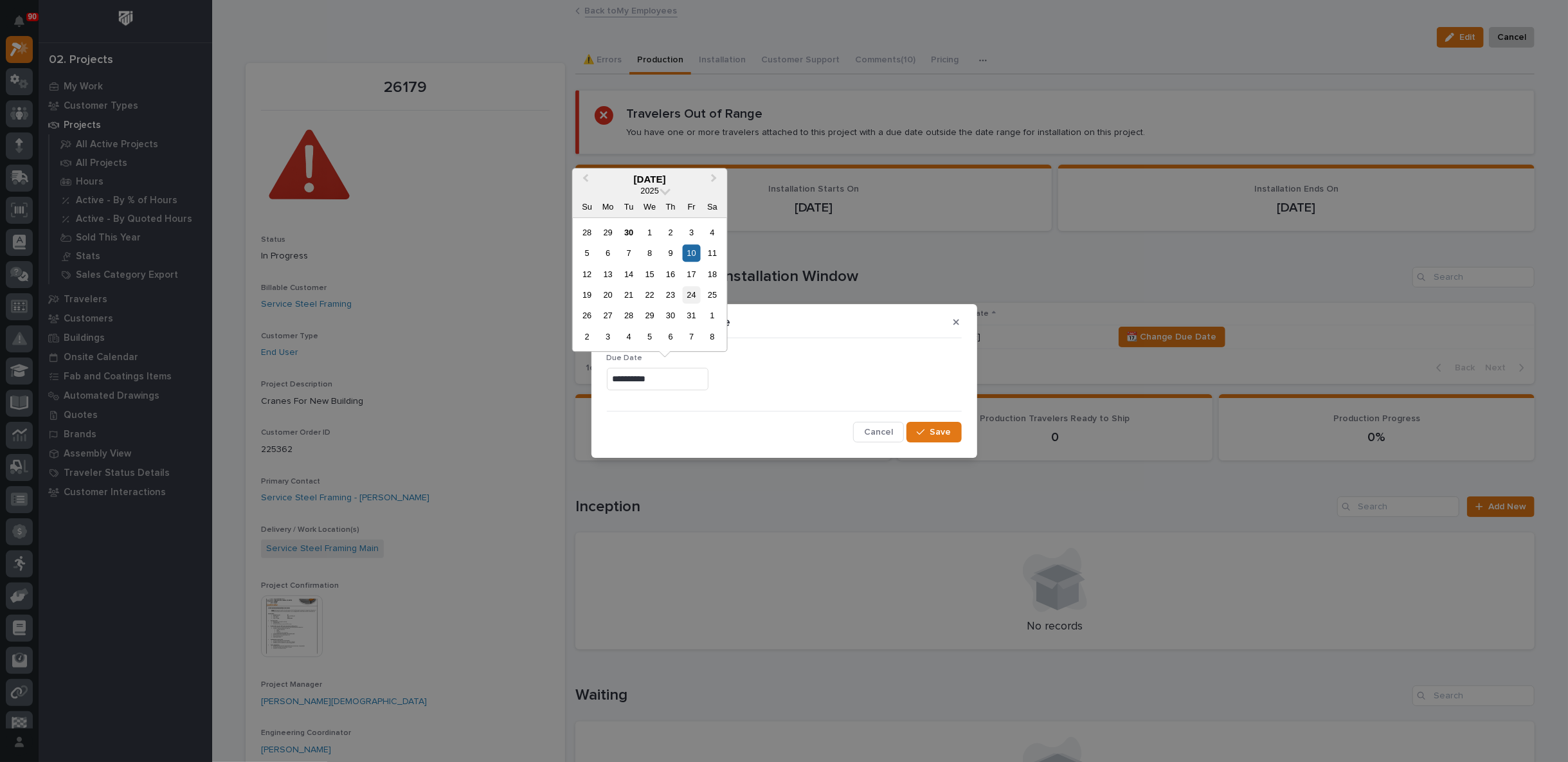
click at [690, 294] on div "24" at bounding box center [691, 294] width 17 height 17
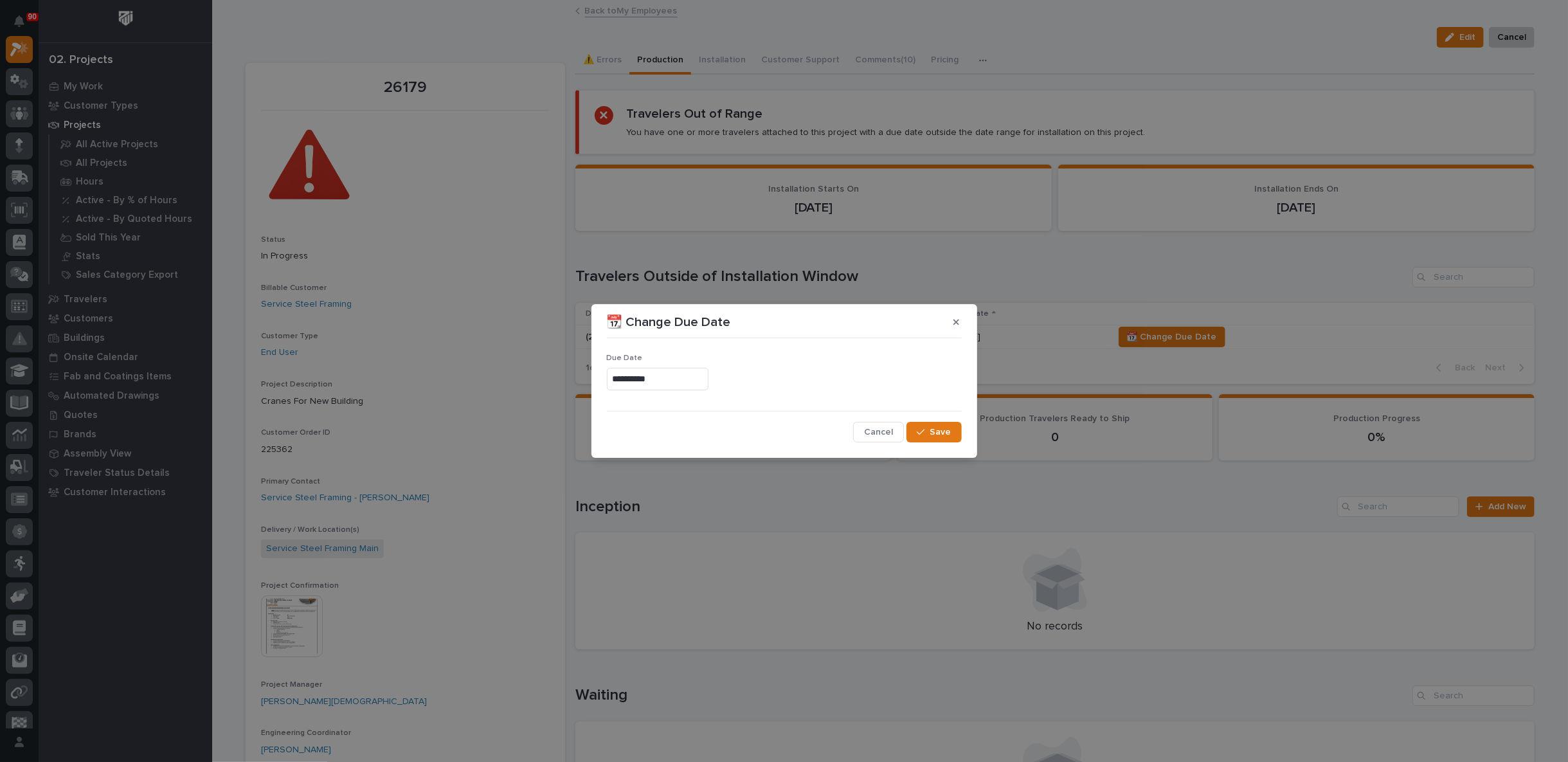
type input "**********"
click at [943, 426] on span "Save" at bounding box center [941, 432] width 21 height 11
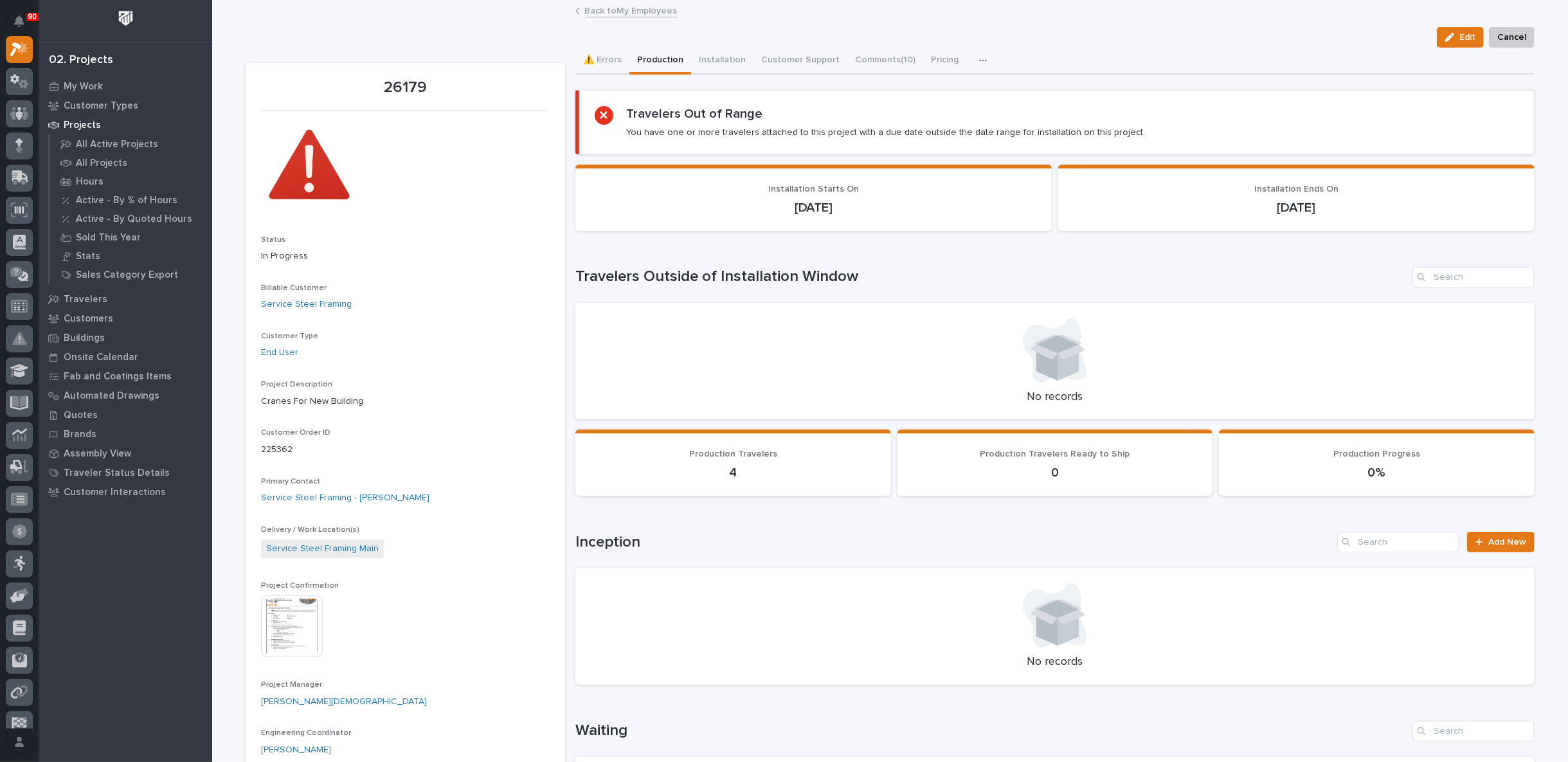
click at [618, 11] on link "Back to My Employees" at bounding box center [631, 10] width 93 height 15
